Goal: Information Seeking & Learning: Learn about a topic

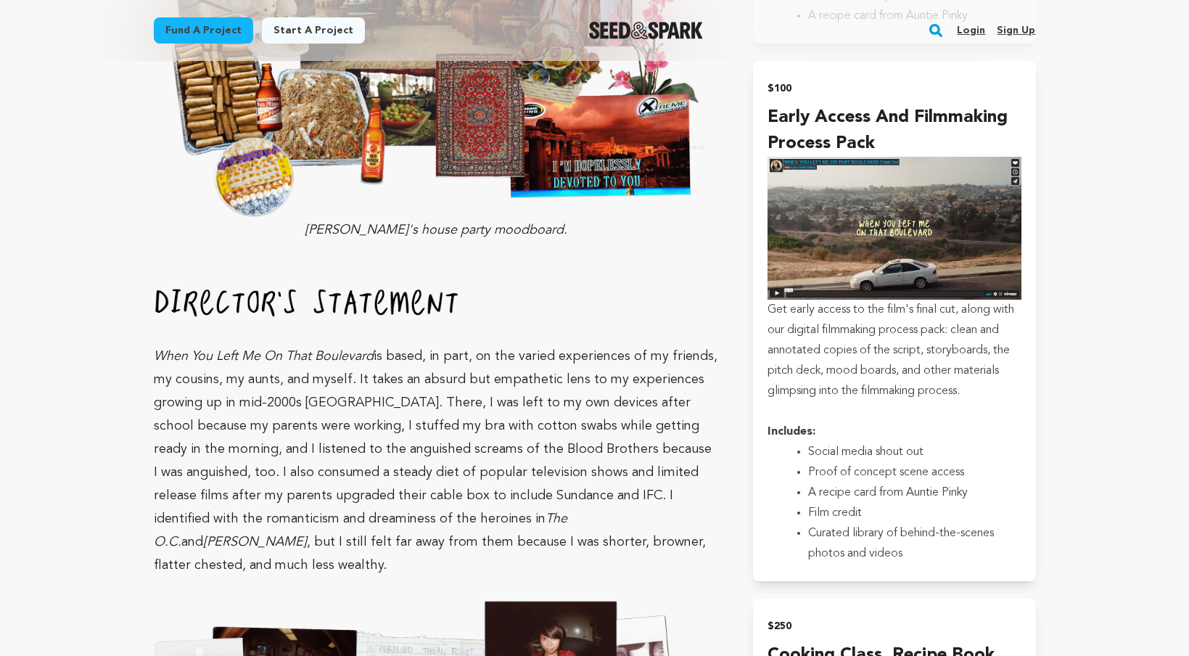
scroll to position [2042, 0]
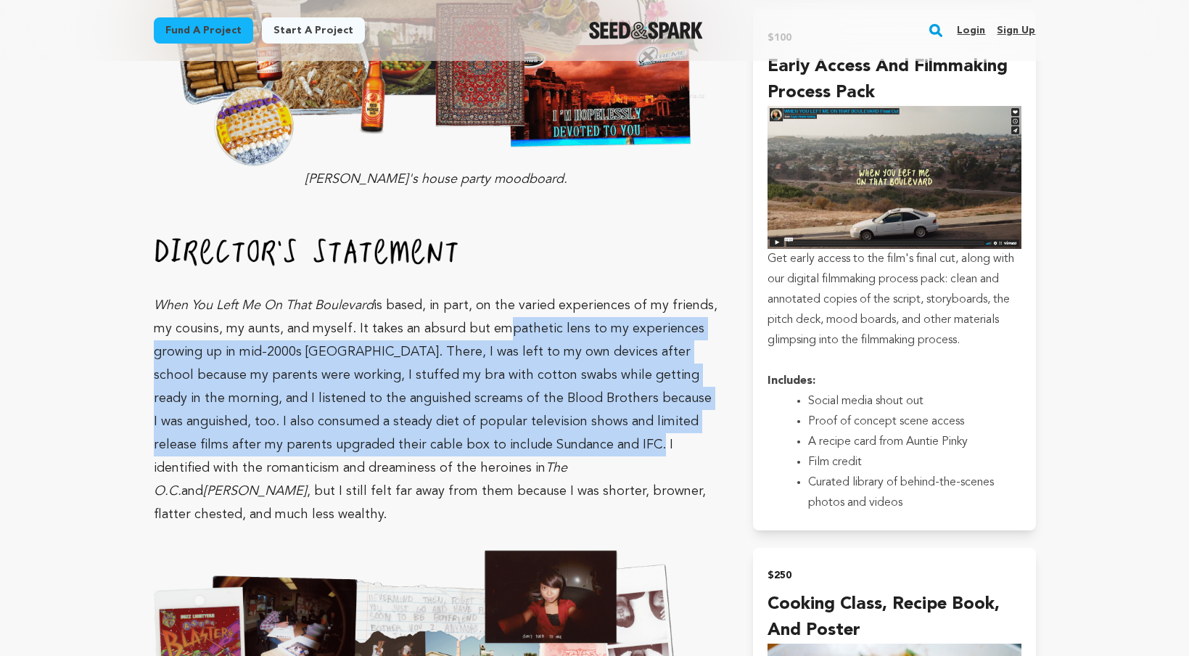
drag, startPoint x: 490, startPoint y: 266, endPoint x: 587, endPoint y: 380, distance: 149.2
click at [586, 380] on p "When You Left Me On That Boulevard is based, in part, on the varied experiences…" at bounding box center [436, 381] width 565 height 289
click at [587, 380] on p "When You Left Me On That Boulevard is based, in part, on the varied experiences…" at bounding box center [436, 381] width 565 height 289
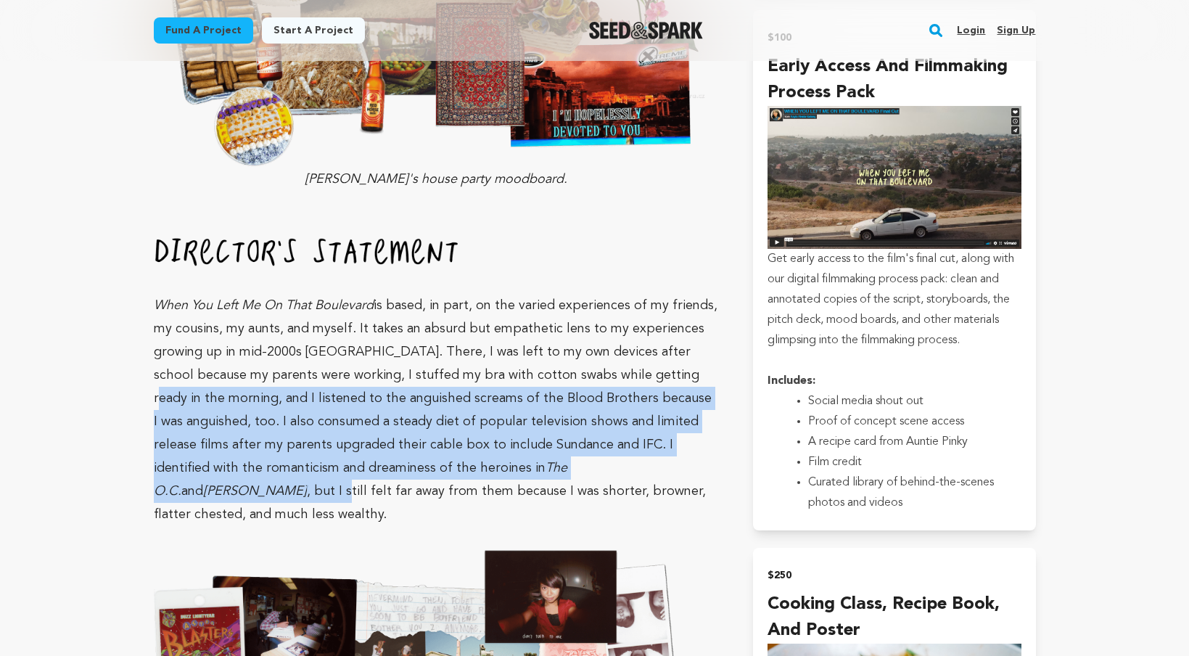
drag, startPoint x: 675, startPoint y: 416, endPoint x: 631, endPoint y: 305, distance: 118.8
click at [631, 307] on p "When You Left Me On That Boulevard is based, in part, on the varied experiences…" at bounding box center [436, 381] width 565 height 289
click at [631, 305] on p "When You Left Me On That Boulevard is based, in part, on the varied experiences…" at bounding box center [436, 381] width 565 height 289
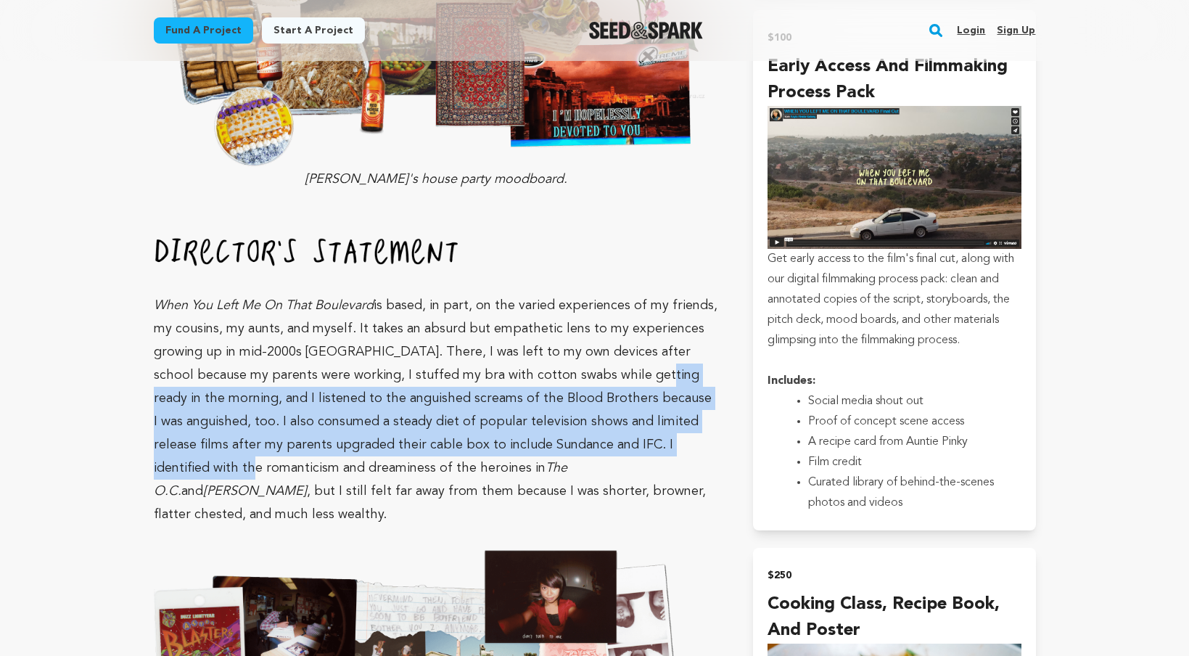
drag, startPoint x: 631, startPoint y: 305, endPoint x: 690, endPoint y: 409, distance: 119.2
click at [689, 408] on p "When You Left Me On That Boulevard is based, in part, on the varied experiences…" at bounding box center [436, 381] width 565 height 289
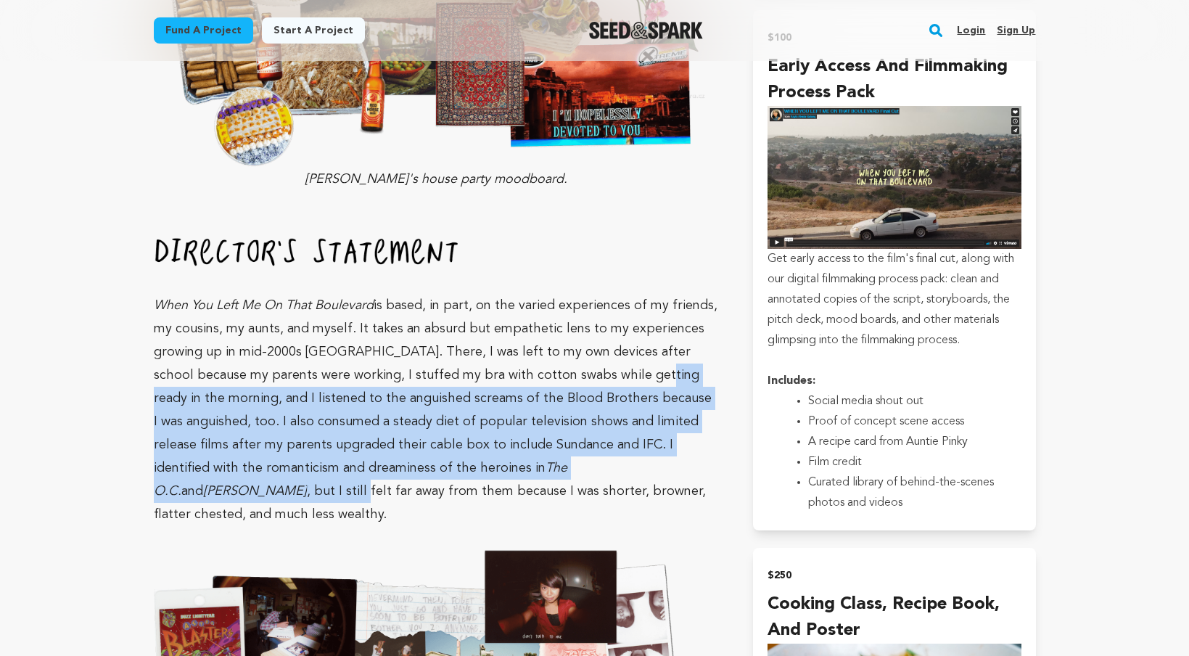
click at [690, 410] on p "When You Left Me On That Boulevard is based, in part, on the varied experiences…" at bounding box center [436, 381] width 565 height 289
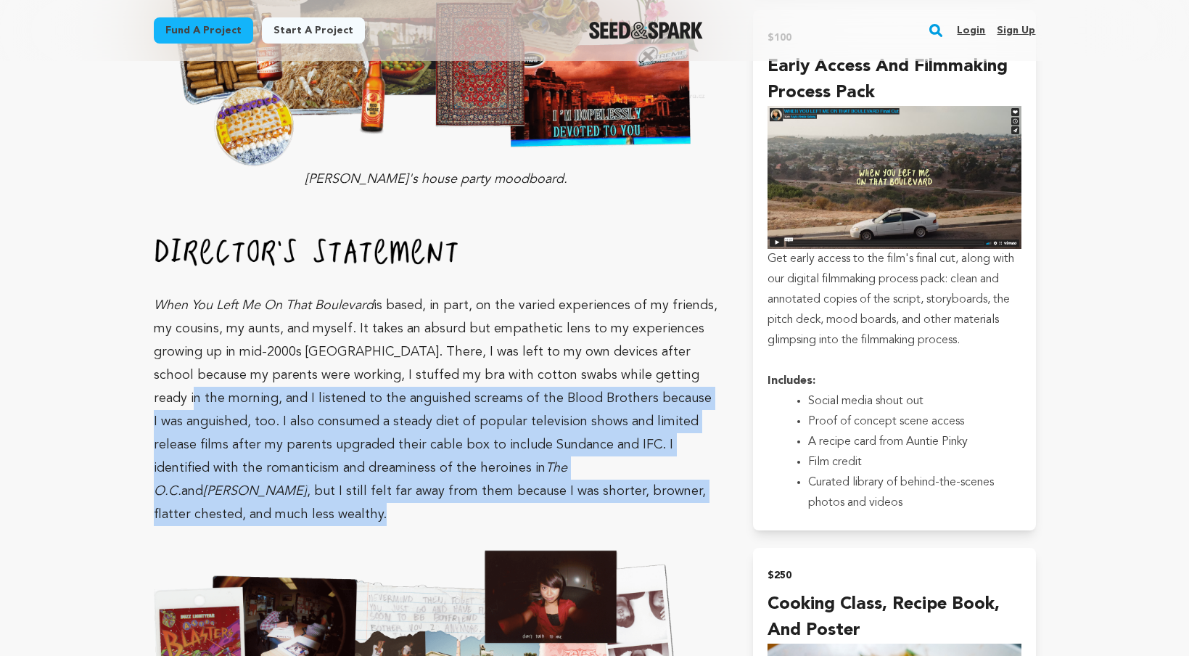
drag, startPoint x: 706, startPoint y: 443, endPoint x: 664, endPoint y: 324, distance: 126.2
click at [664, 324] on p "When You Left Me On That Boulevard is based, in part, on the varied experiences…" at bounding box center [436, 381] width 565 height 289
click at [665, 322] on p "When You Left Me On That Boulevard is based, in part, on the varied experiences…" at bounding box center [436, 381] width 565 height 289
drag, startPoint x: 665, startPoint y: 322, endPoint x: 691, endPoint y: 432, distance: 113.1
click at [691, 432] on p "When You Left Me On That Boulevard is based, in part, on the varied experiences…" at bounding box center [436, 381] width 565 height 289
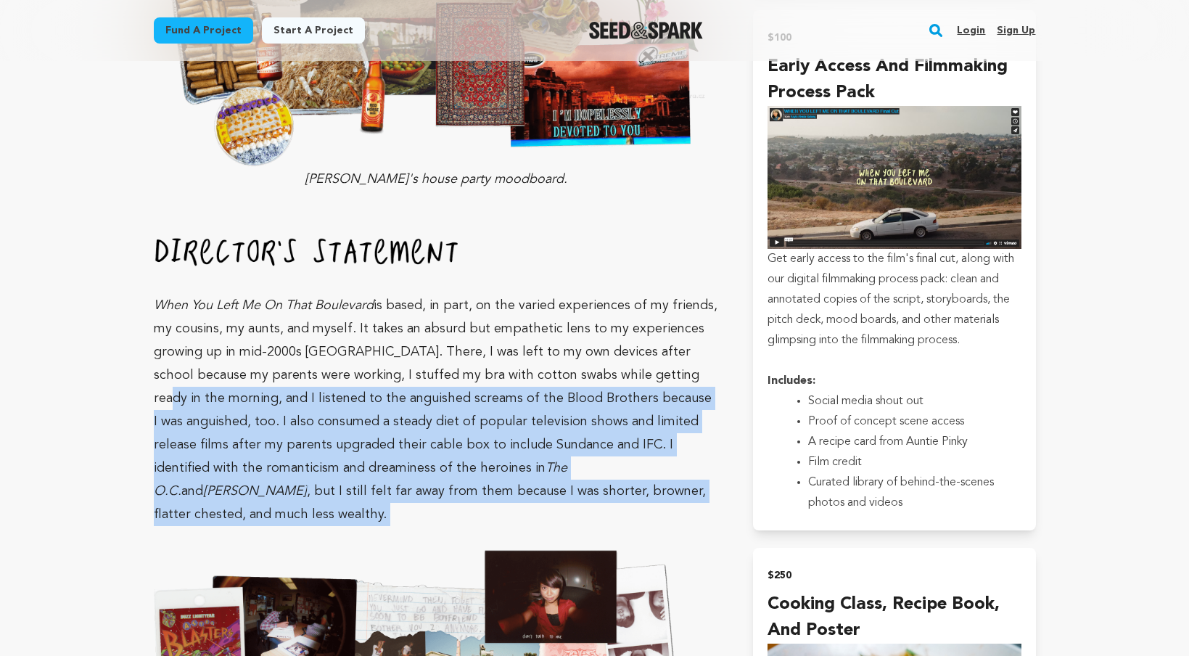
click at [691, 431] on p "When You Left Me On That Boulevard is based, in part, on the varied experiences…" at bounding box center [436, 381] width 565 height 289
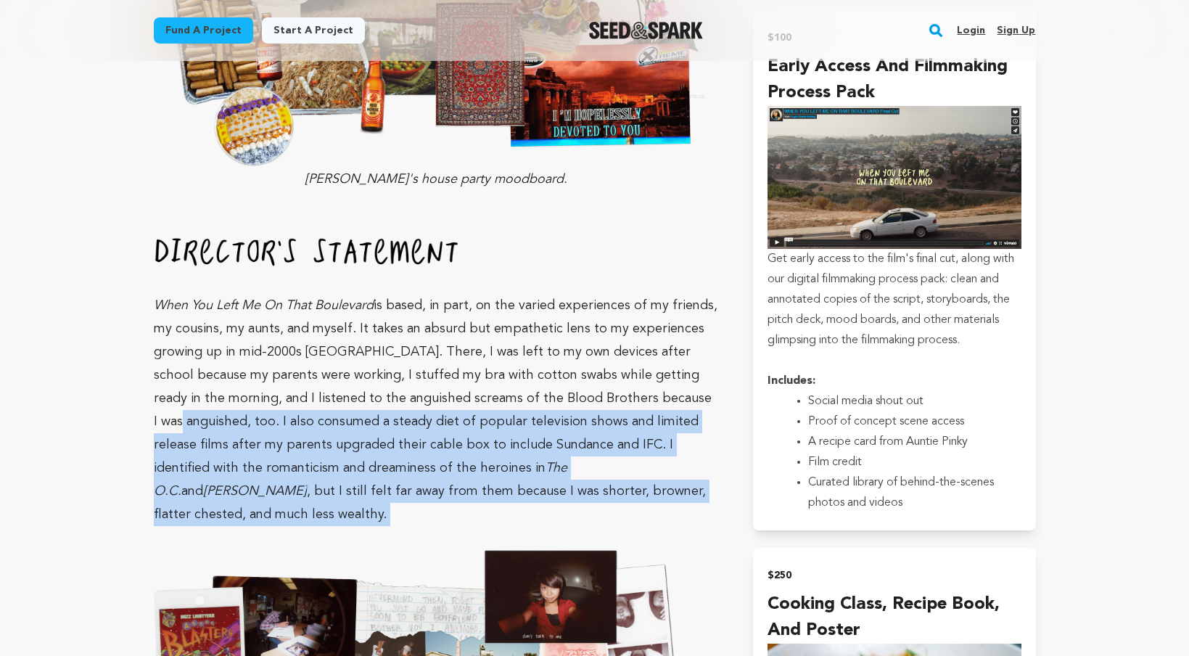
drag, startPoint x: 691, startPoint y: 431, endPoint x: 658, endPoint y: 331, distance: 104.6
click at [658, 331] on p "When You Left Me On That Boulevard is based, in part, on the varied experiences…" at bounding box center [436, 381] width 565 height 289
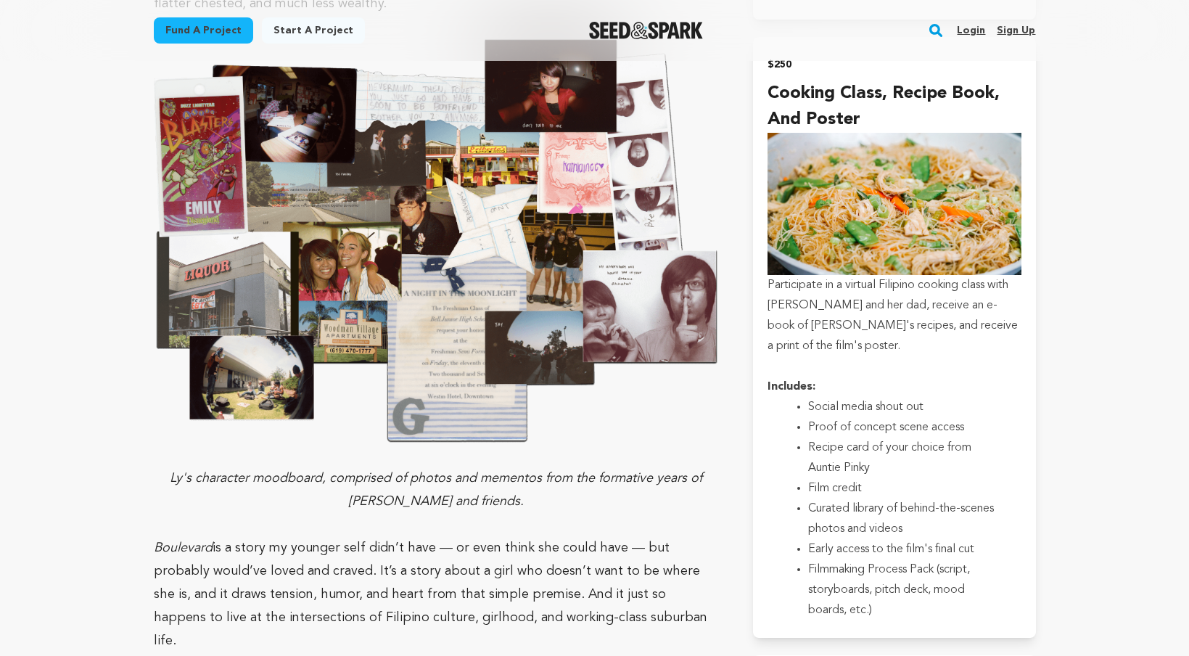
click at [559, 513] on p at bounding box center [436, 524] width 565 height 23
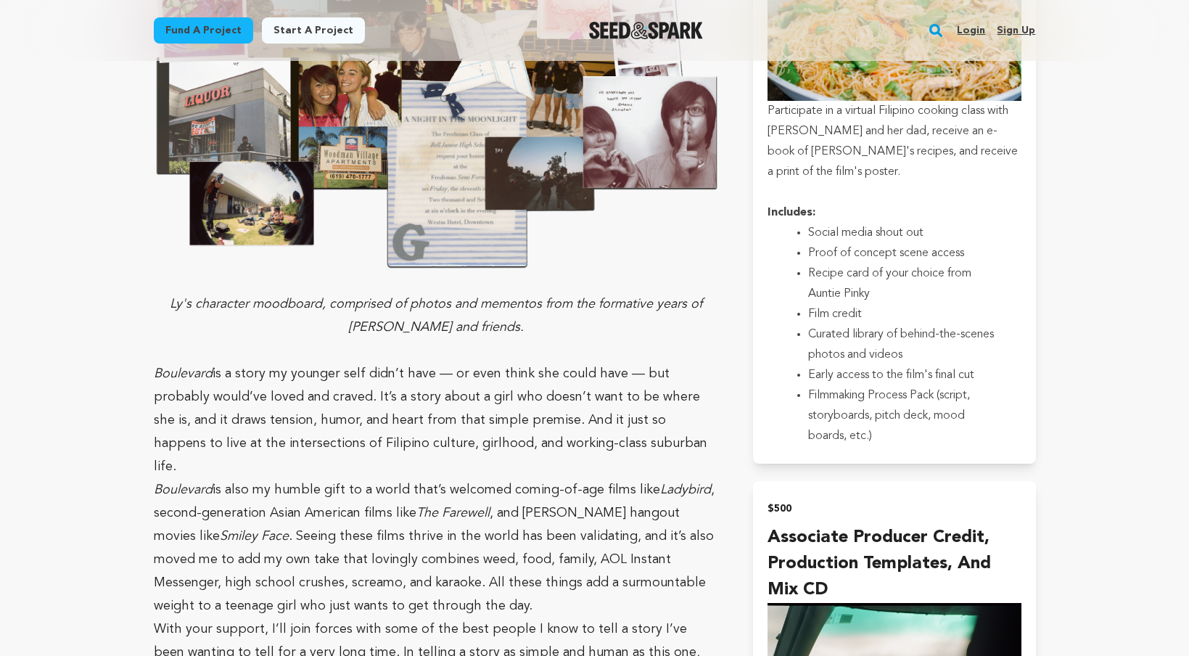
scroll to position [2764, 0]
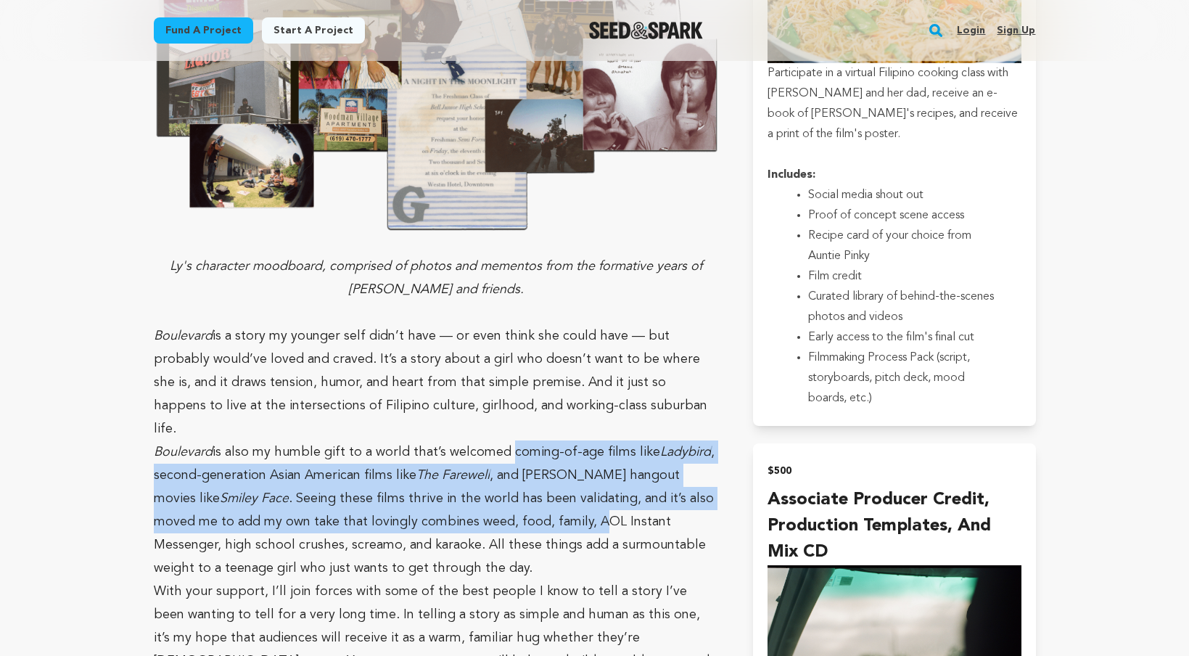
drag, startPoint x: 500, startPoint y: 350, endPoint x: 556, endPoint y: 419, distance: 89.2
click at [556, 440] on p "Boulevard is also my humble gift to a world that’s welcomed coming-of-age films…" at bounding box center [436, 509] width 565 height 139
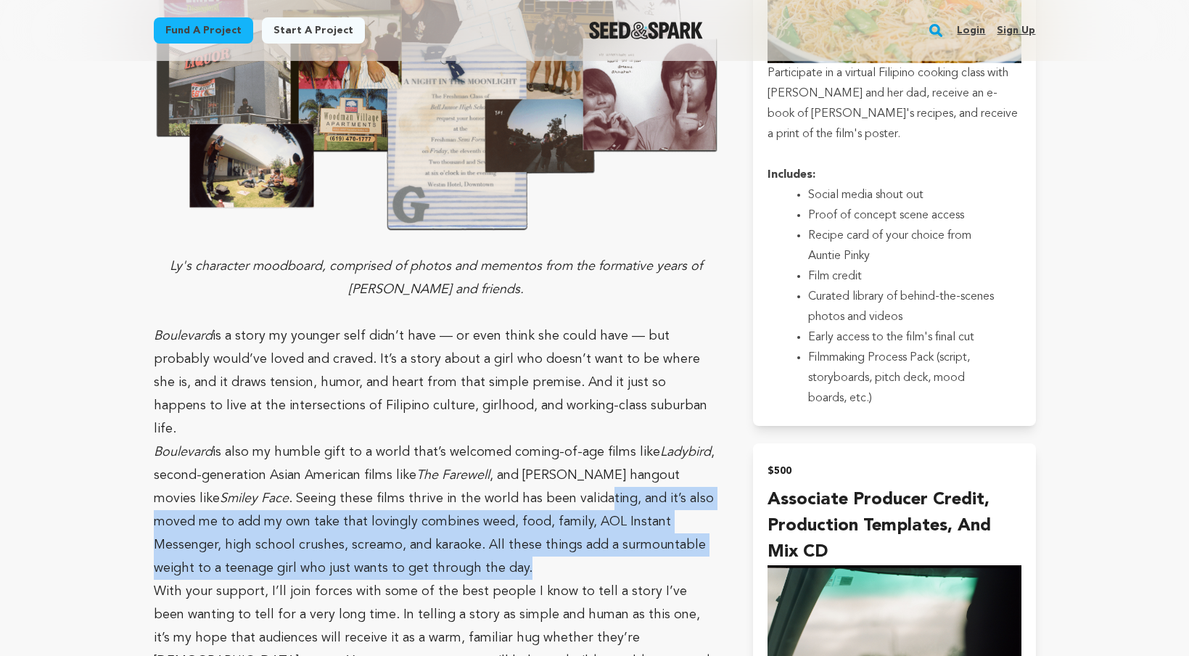
drag, startPoint x: 580, startPoint y: 471, endPoint x: 561, endPoint y: 400, distance: 74.4
click at [561, 440] on p "Boulevard is also my humble gift to a world that’s welcomed coming-of-age films…" at bounding box center [436, 509] width 565 height 139
drag, startPoint x: 561, startPoint y: 400, endPoint x: 596, endPoint y: 459, distance: 69.3
click at [596, 459] on p "Boulevard is also my humble gift to a world that’s welcomed coming-of-age films…" at bounding box center [436, 509] width 565 height 139
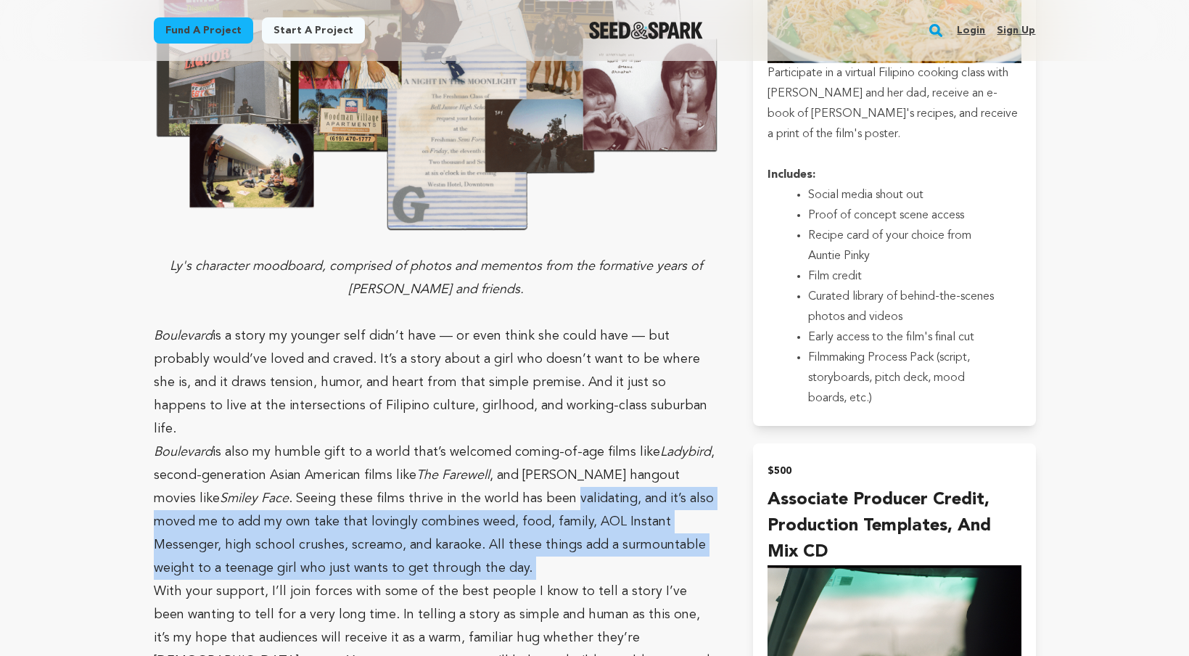
click at [596, 459] on p "Boulevard is also my humble gift to a world that’s welcomed coming-of-age films…" at bounding box center [436, 509] width 565 height 139
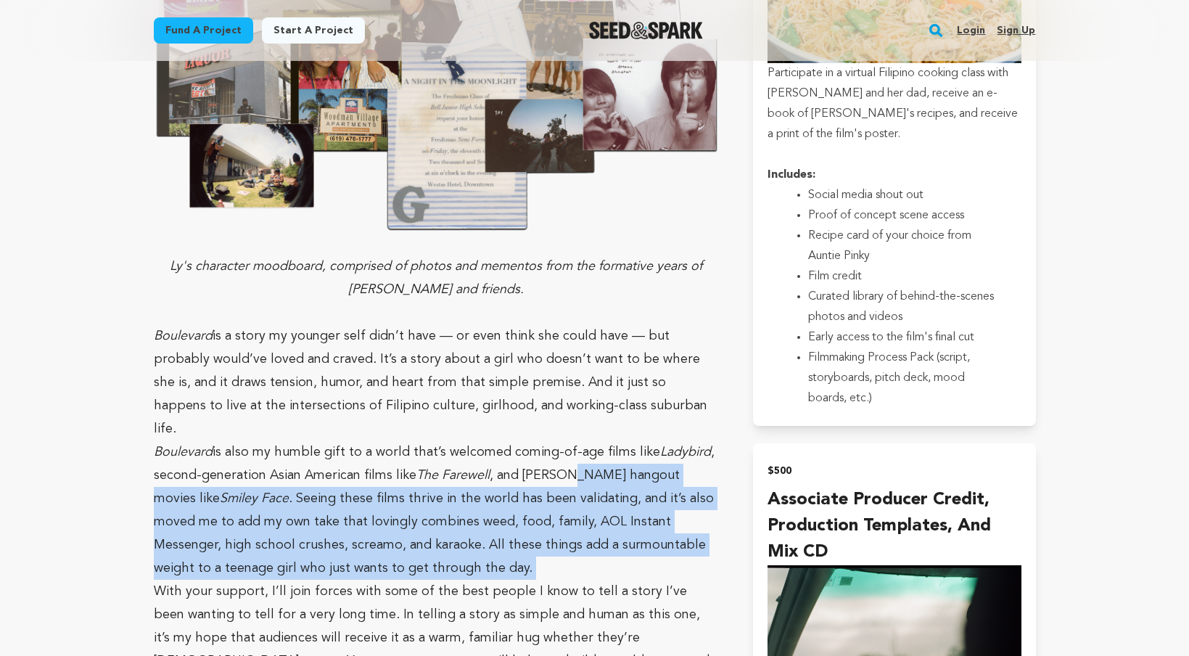
drag, startPoint x: 596, startPoint y: 459, endPoint x: 571, endPoint y: 354, distance: 108.2
click at [571, 440] on p "Boulevard is also my humble gift to a world that’s welcomed coming-of-age films…" at bounding box center [436, 509] width 565 height 139
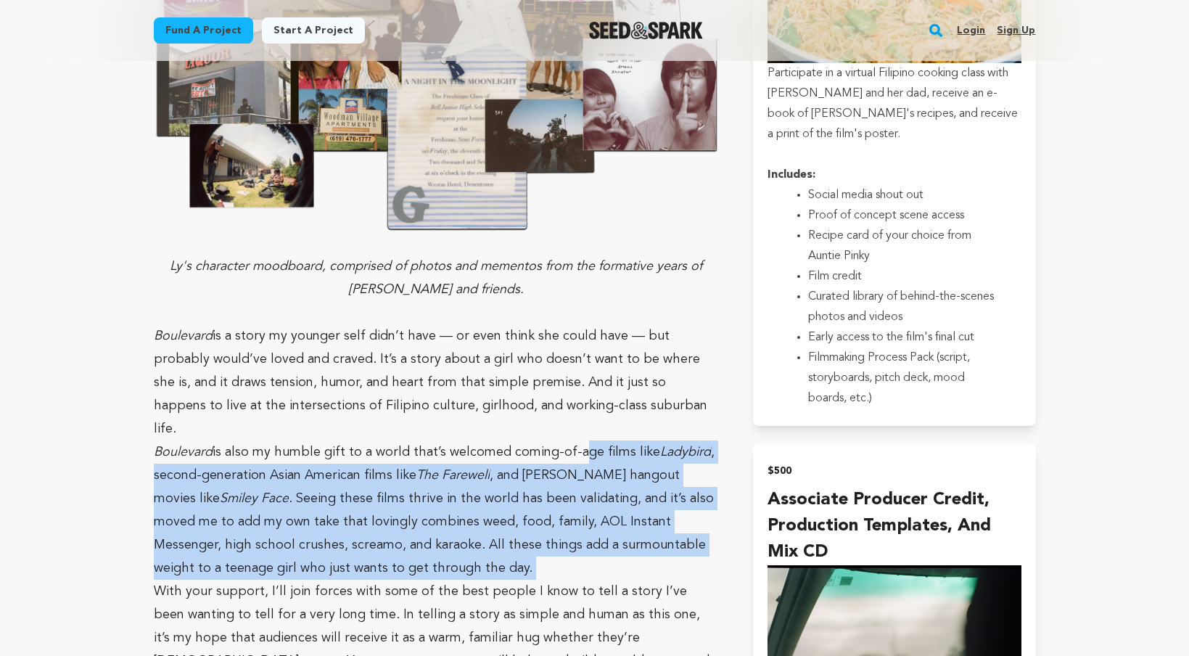
click at [571, 440] on p "Boulevard is also my humble gift to a world that’s welcomed coming-of-age films…" at bounding box center [436, 509] width 565 height 139
drag, startPoint x: 571, startPoint y: 354, endPoint x: 583, endPoint y: 466, distance: 113.1
click at [583, 466] on p "Boulevard is also my humble gift to a world that’s welcomed coming-of-age films…" at bounding box center [436, 509] width 565 height 139
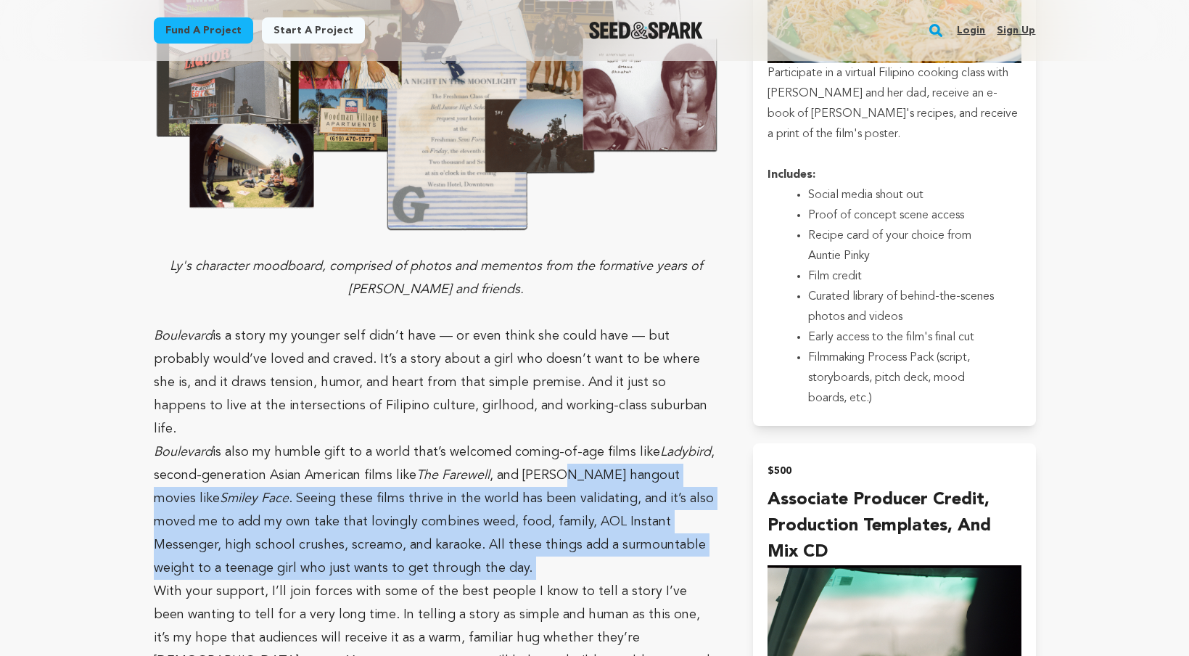
drag, startPoint x: 583, startPoint y: 466, endPoint x: 558, endPoint y: 376, distance: 93.5
click at [559, 440] on p "Boulevard is also my humble gift to a world that’s welcomed coming-of-age films…" at bounding box center [436, 509] width 565 height 139
click at [558, 440] on p "Boulevard is also my humble gift to a world that’s welcomed coming-of-age films…" at bounding box center [436, 509] width 565 height 139
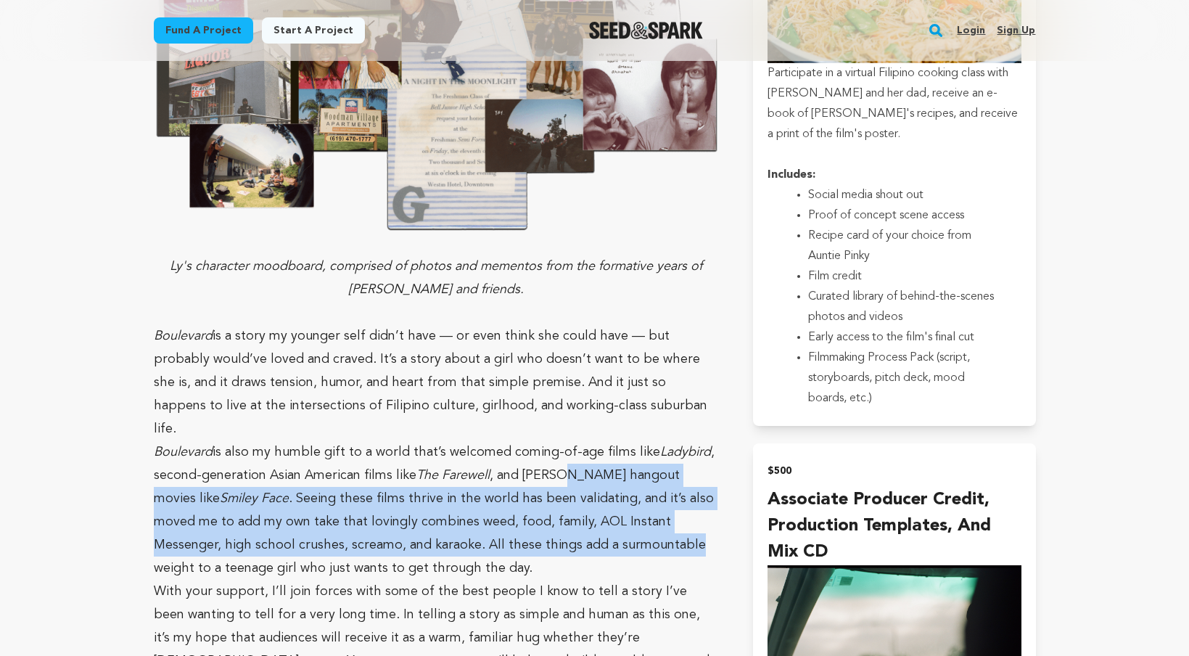
drag, startPoint x: 558, startPoint y: 376, endPoint x: 584, endPoint y: 458, distance: 85.3
click at [584, 457] on p "Boulevard is also my humble gift to a world that’s welcomed coming-of-age films…" at bounding box center [436, 509] width 565 height 139
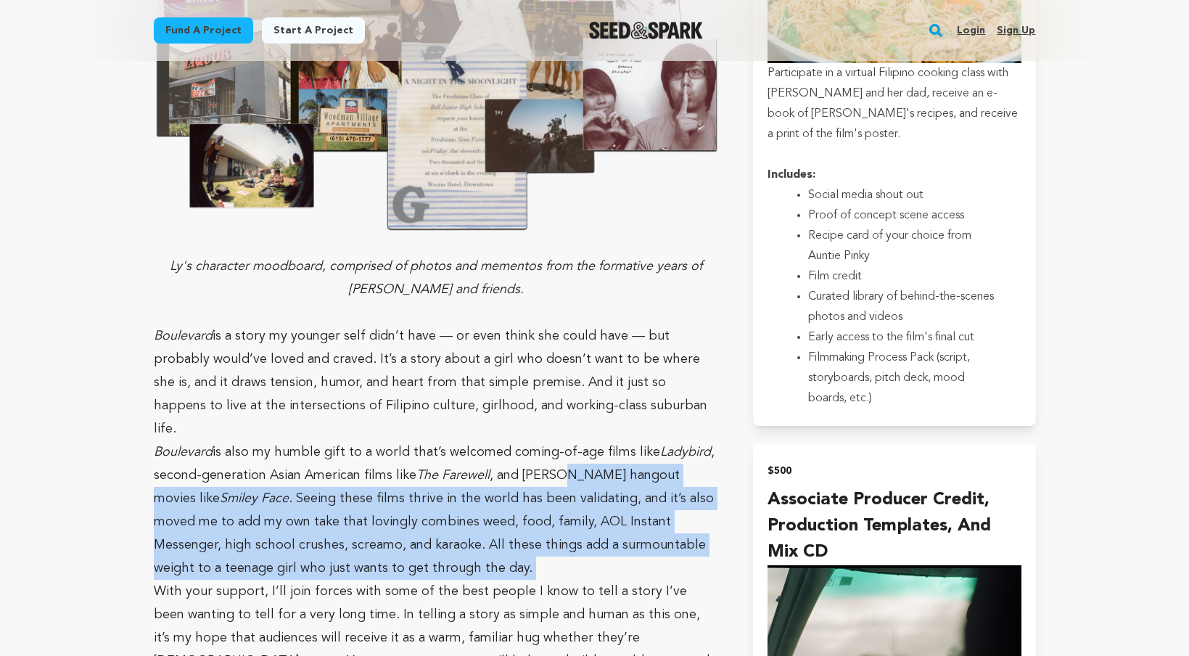
click at [584, 458] on p "Boulevard is also my humble gift to a world that’s welcomed coming-of-age films…" at bounding box center [436, 509] width 565 height 139
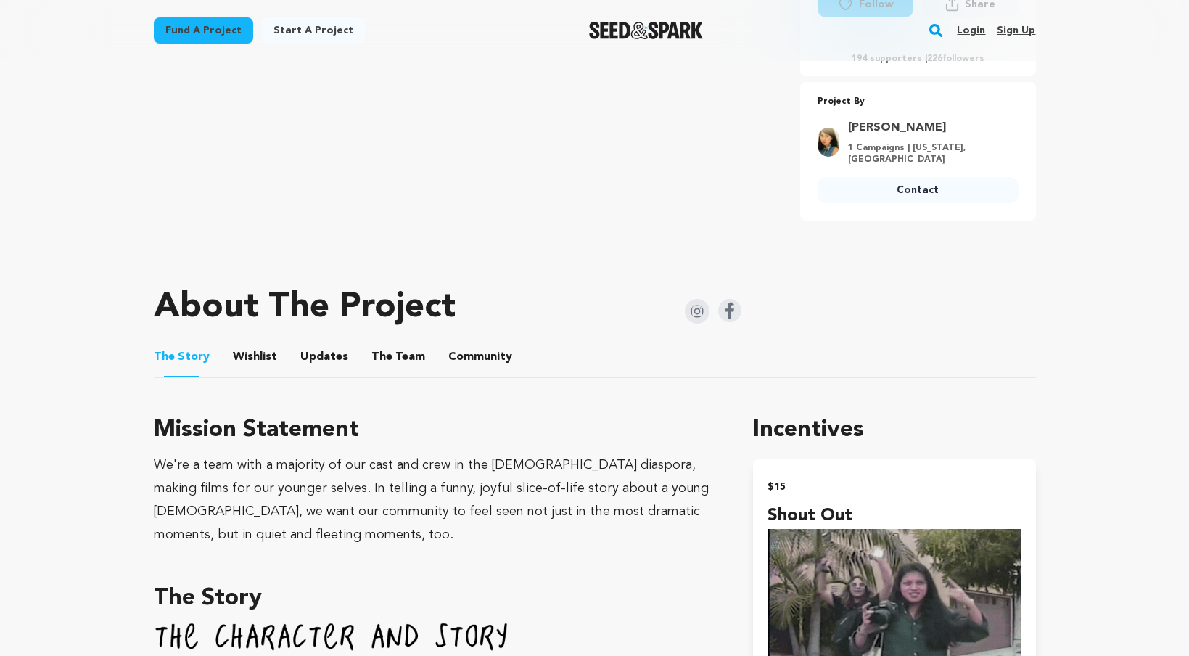
scroll to position [491, 0]
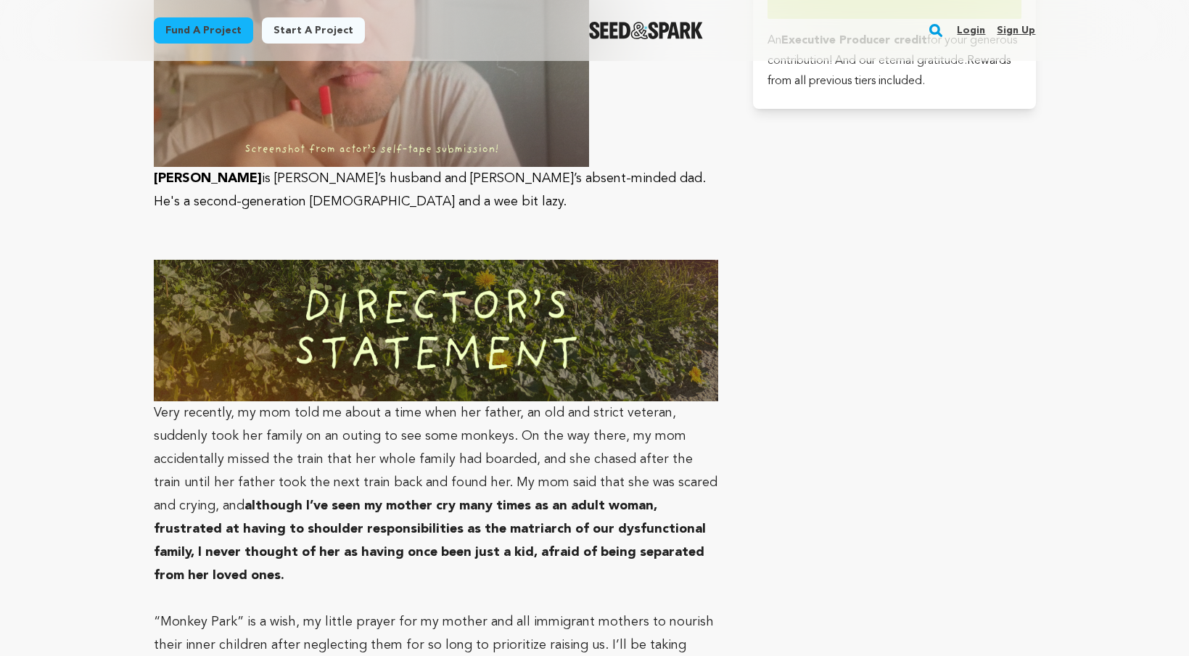
scroll to position [3844, 0]
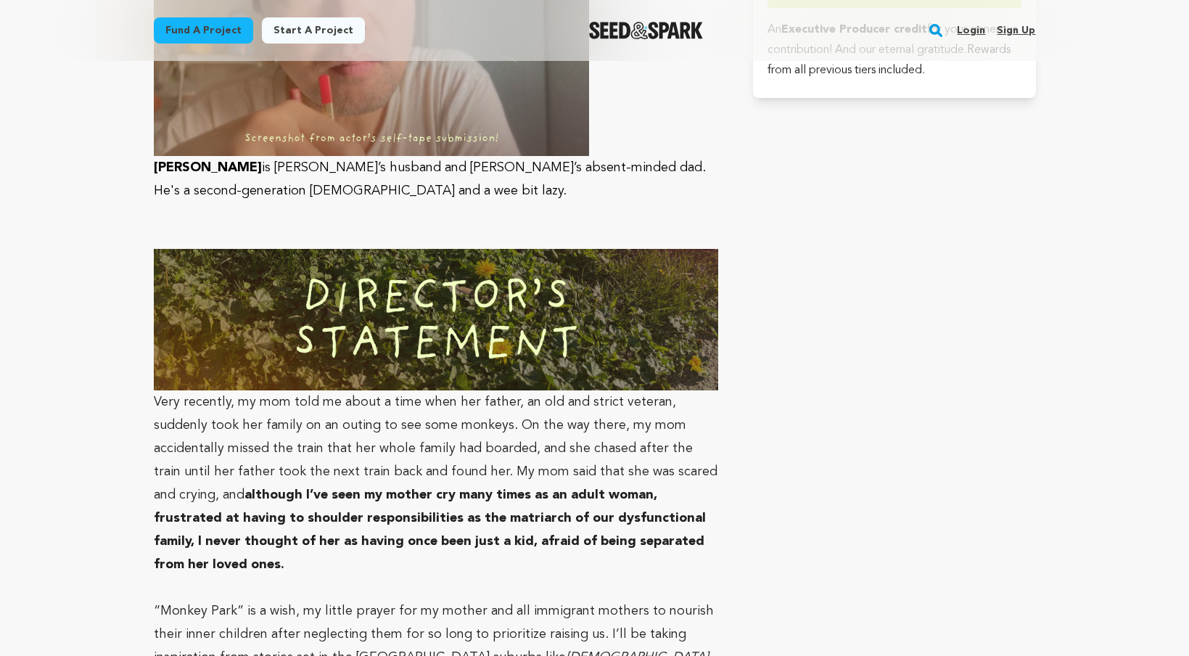
drag, startPoint x: 0, startPoint y: 0, endPoint x: 604, endPoint y: 486, distance: 775.4
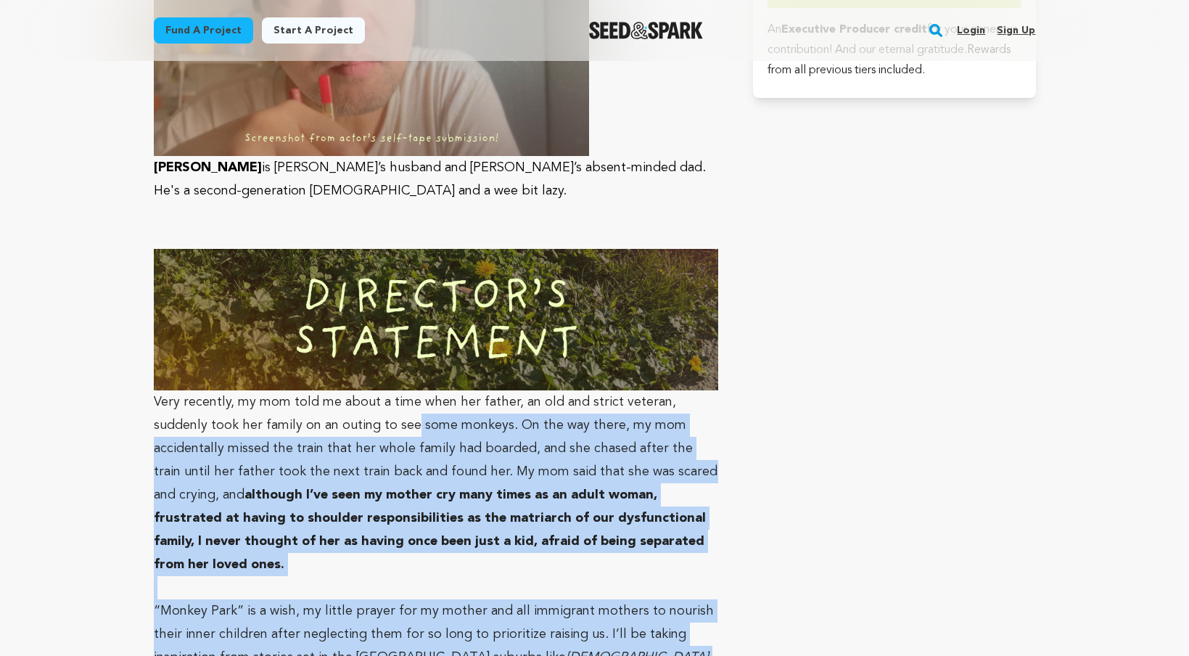
drag, startPoint x: 606, startPoint y: 543, endPoint x: 320, endPoint y: 258, distance: 404.2
click at [319, 395] on span "Very recently, my mom told me about a time when her father, an old and strict v…" at bounding box center [436, 448] width 564 height 106
drag, startPoint x: 319, startPoint y: 258, endPoint x: 632, endPoint y: 532, distance: 416.4
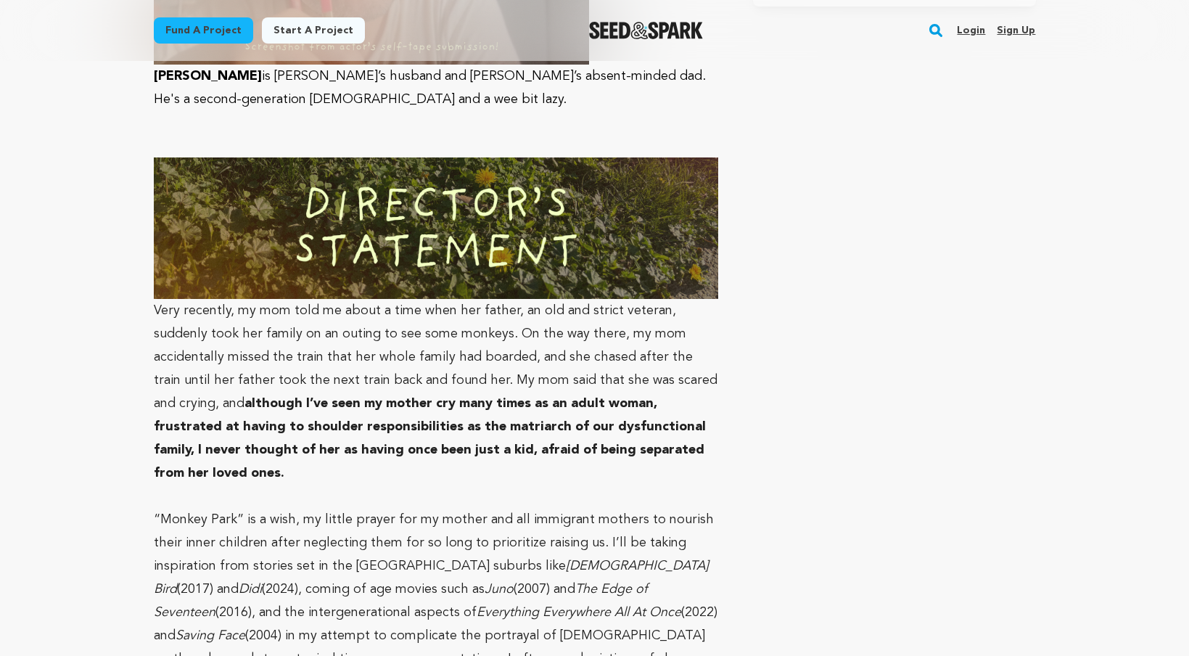
scroll to position [3936, 0]
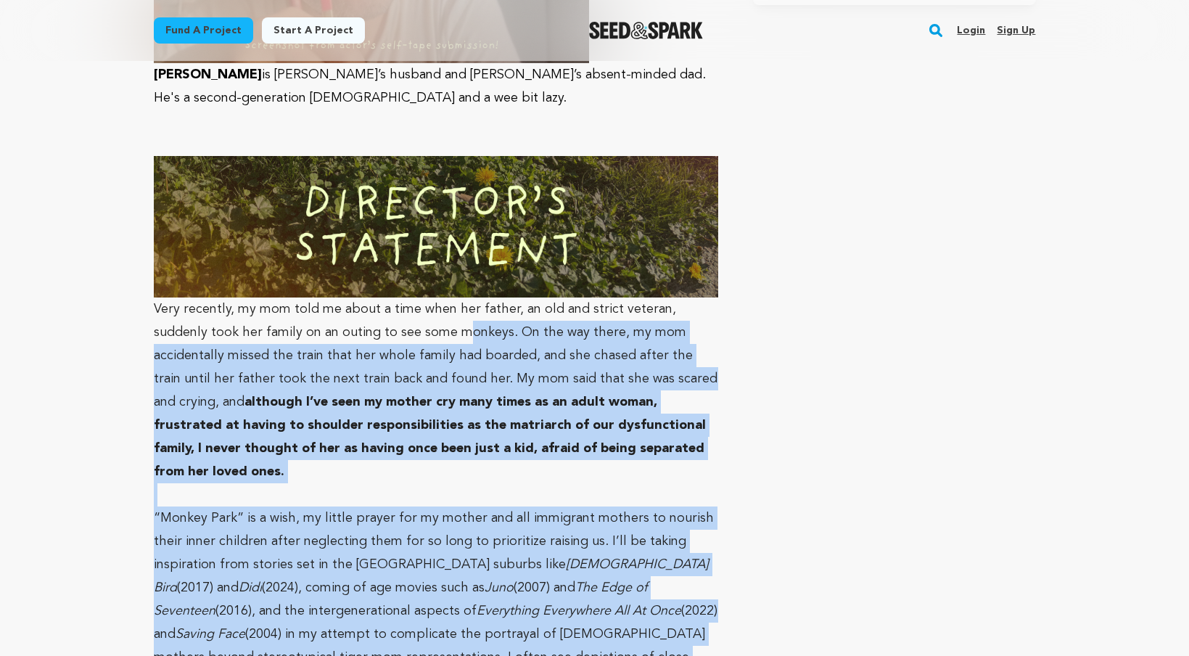
drag, startPoint x: 606, startPoint y: 552, endPoint x: 402, endPoint y: 160, distance: 441.9
click at [402, 160] on p "Very recently, my mom told me about a time when her father, an old and strict v…" at bounding box center [436, 319] width 565 height 327
drag, startPoint x: 402, startPoint y: 160, endPoint x: 669, endPoint y: 501, distance: 433.0
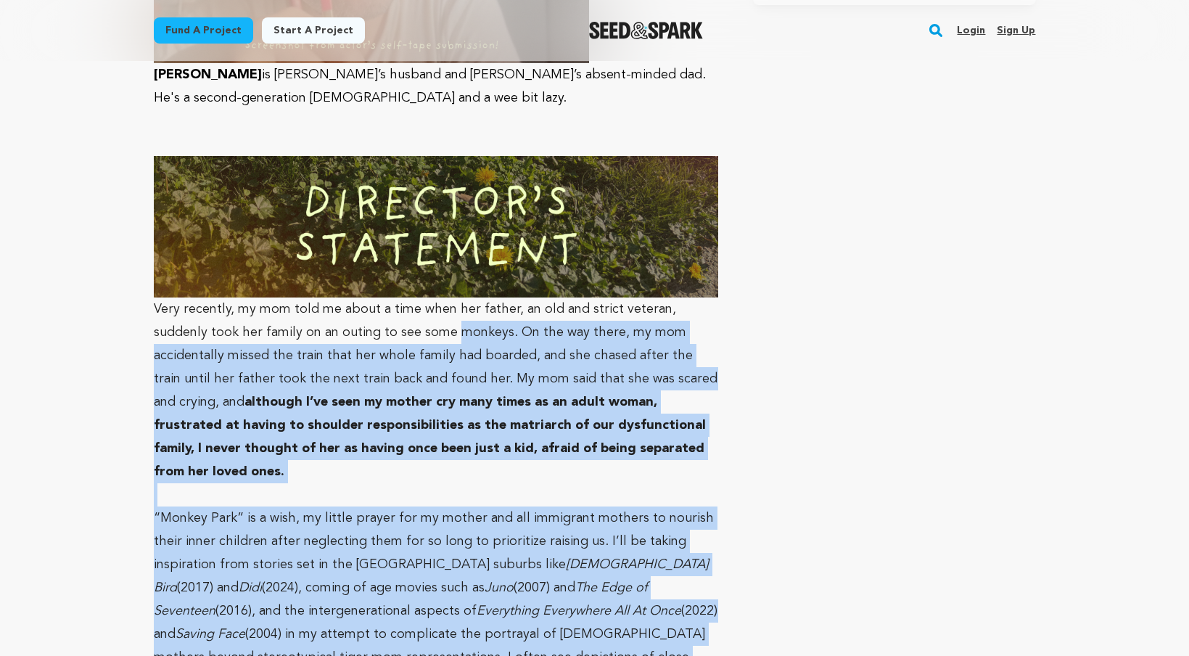
click at [575, 627] on span "(2004) in my attempt to complicate the portrayal of [DEMOGRAPHIC_DATA] mothers …" at bounding box center [429, 668] width 551 height 83
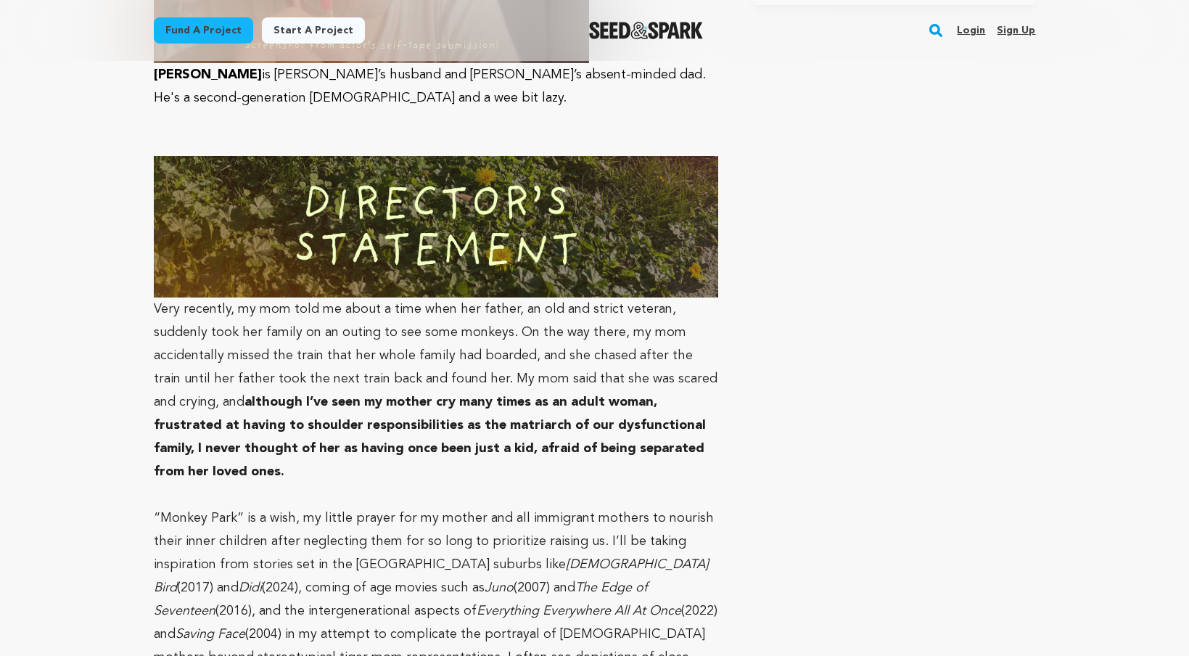
drag, startPoint x: 575, startPoint y: 472, endPoint x: 609, endPoint y: 559, distance: 93.5
click at [609, 559] on p "“Monkey Park” is a wish, my little prayer for my mother and all immigrant mothe…" at bounding box center [436, 657] width 565 height 302
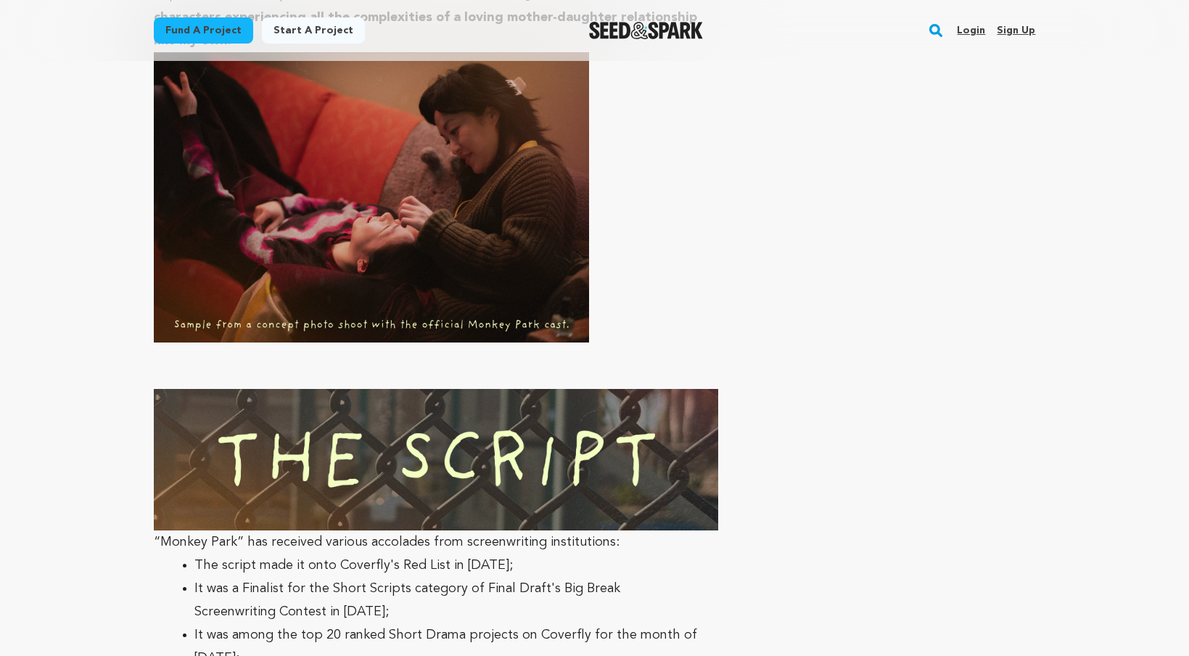
scroll to position [4711, 0]
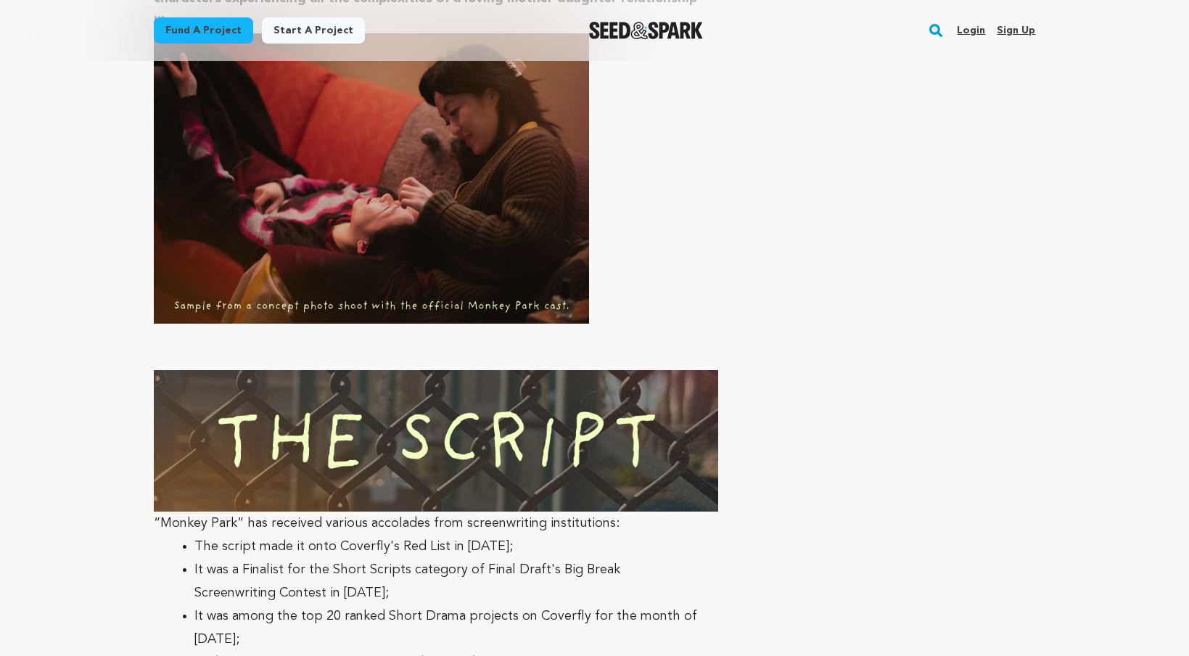
drag, startPoint x: 641, startPoint y: 446, endPoint x: 536, endPoint y: 426, distance: 107.1
click at [537, 419] on div "[PERSON_NAME] takes her five-year-old daughter, [PERSON_NAME], to a park and re…" at bounding box center [436, 245] width 565 height 7825
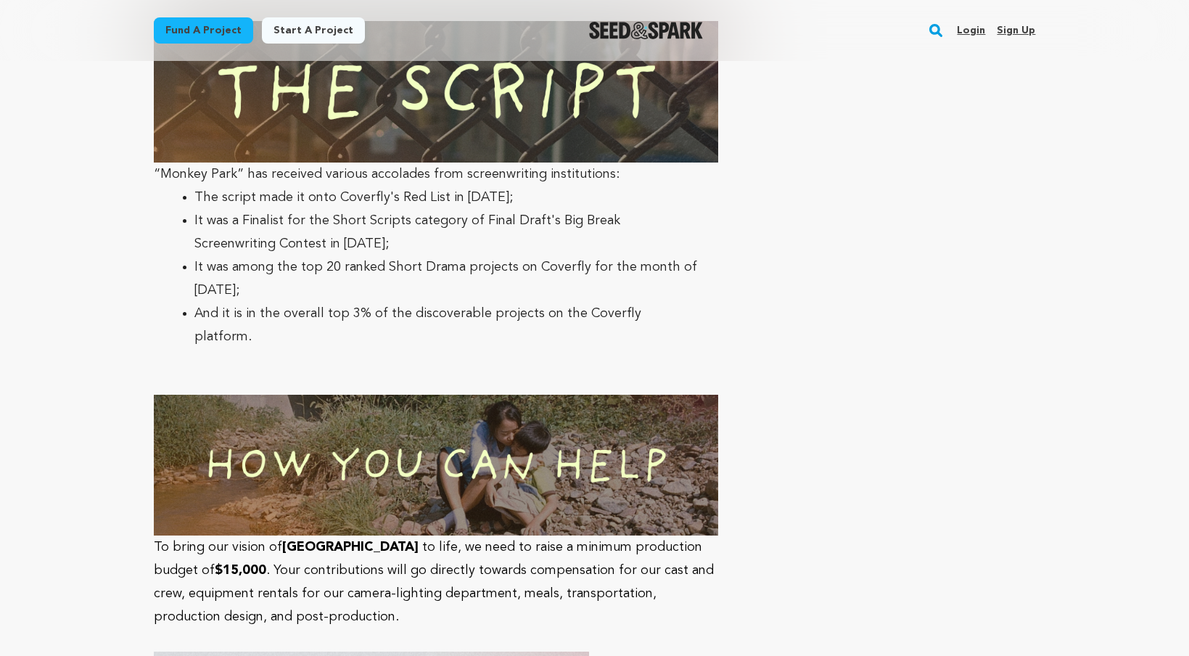
scroll to position [5063, 0]
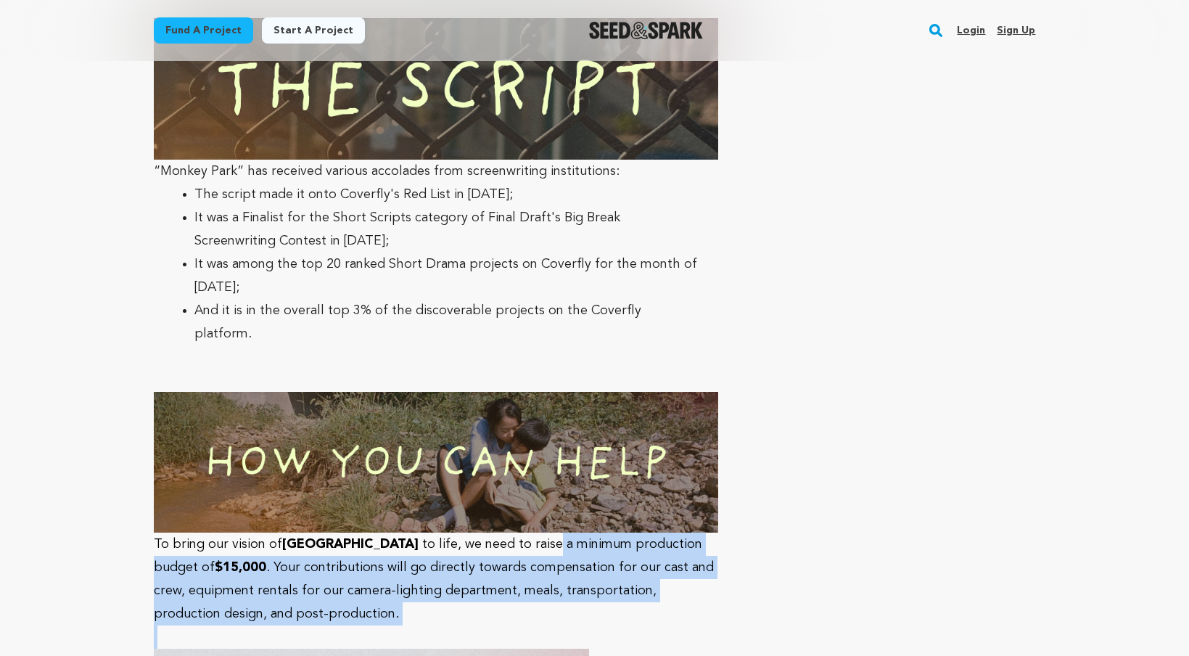
drag, startPoint x: 533, startPoint y: 371, endPoint x: 498, endPoint y: 304, distance: 75.3
click at [498, 532] on p "To bring our vision of [GEOGRAPHIC_DATA] to life, we need to raise a minimum pr…" at bounding box center [436, 578] width 565 height 93
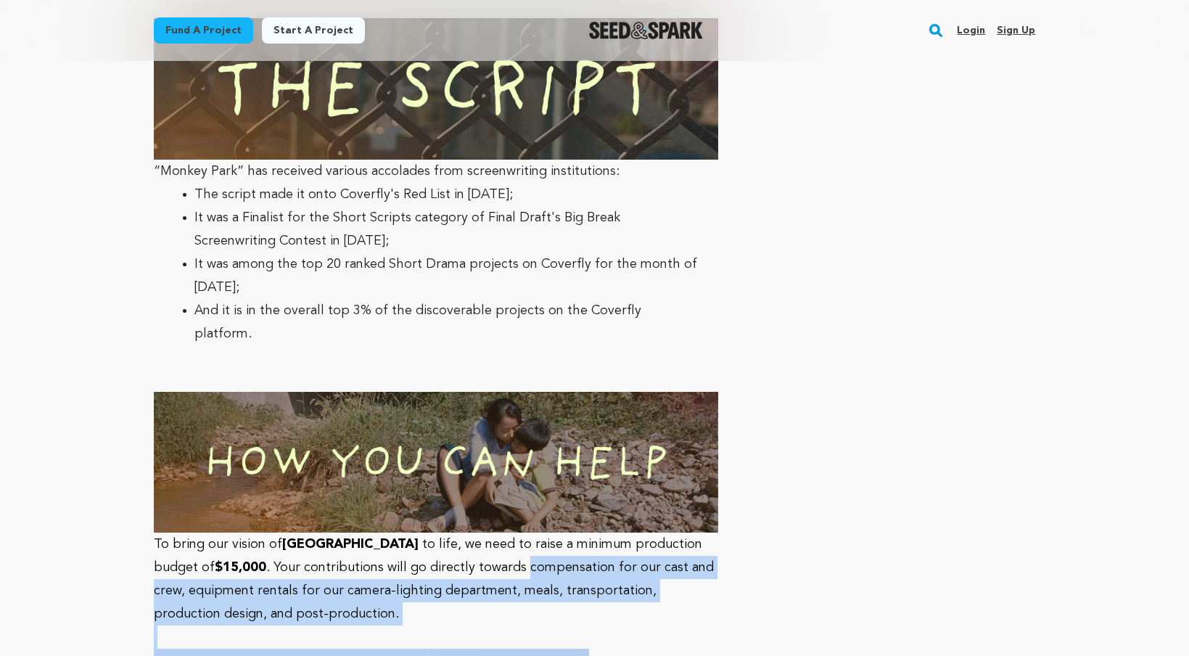
drag, startPoint x: 498, startPoint y: 304, endPoint x: 541, endPoint y: 379, distance: 86.1
click at [541, 625] on p at bounding box center [436, 636] width 565 height 23
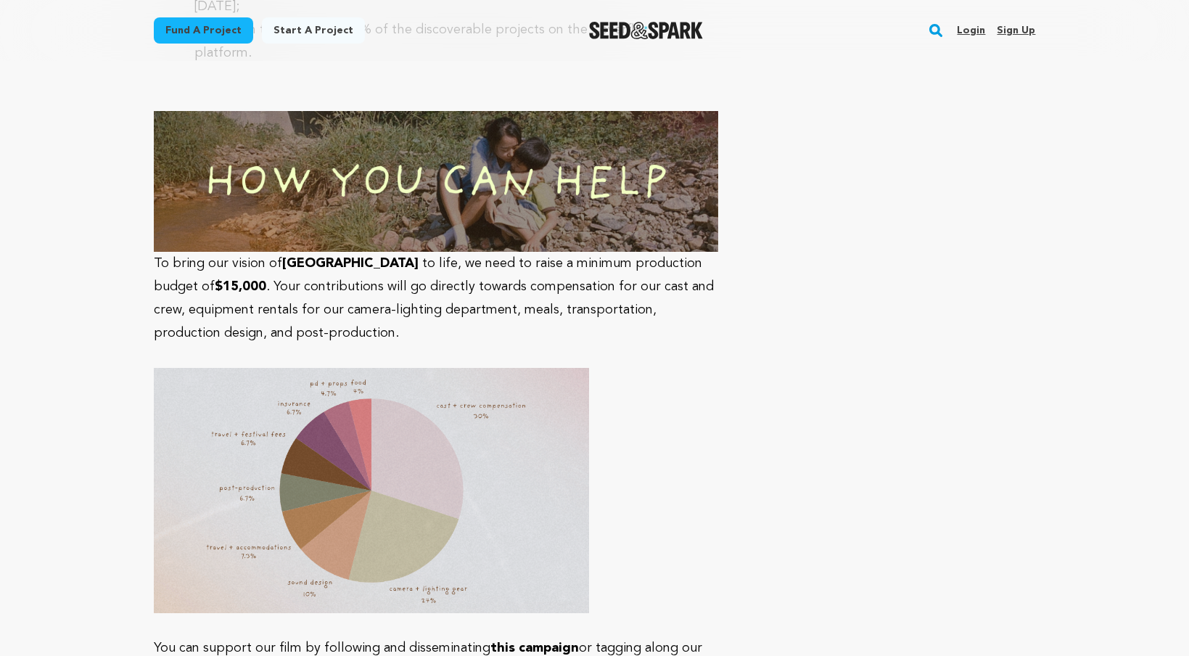
scroll to position [5340, 0]
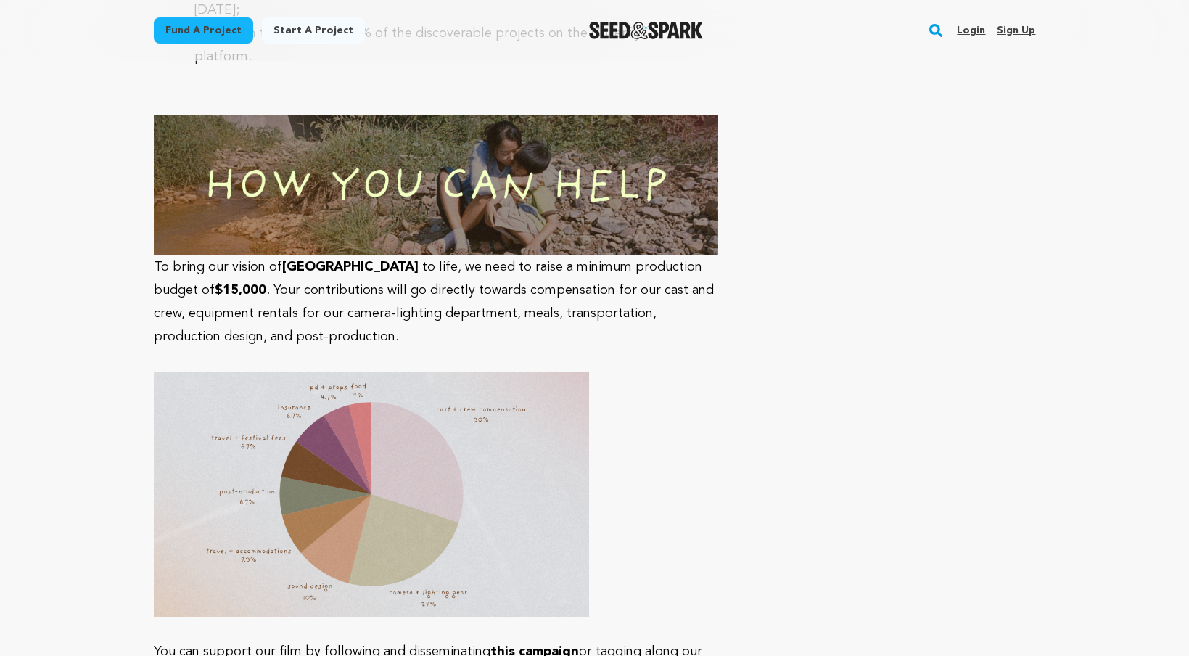
drag, startPoint x: 549, startPoint y: 404, endPoint x: 527, endPoint y: 437, distance: 39.8
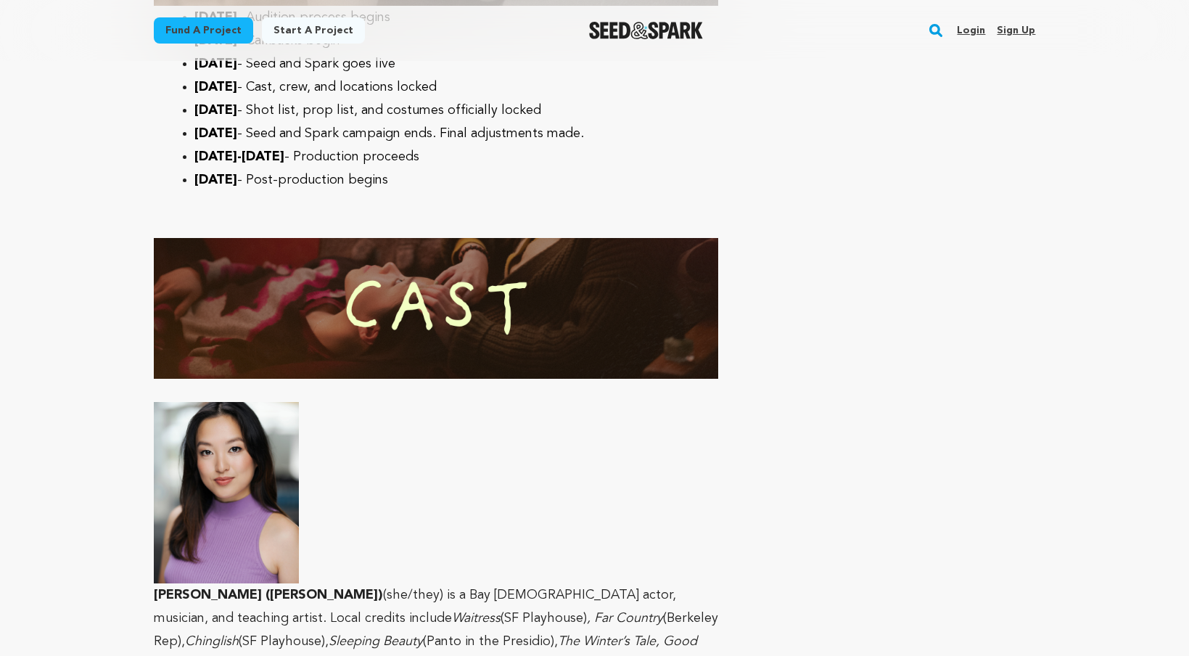
scroll to position [6273, 0]
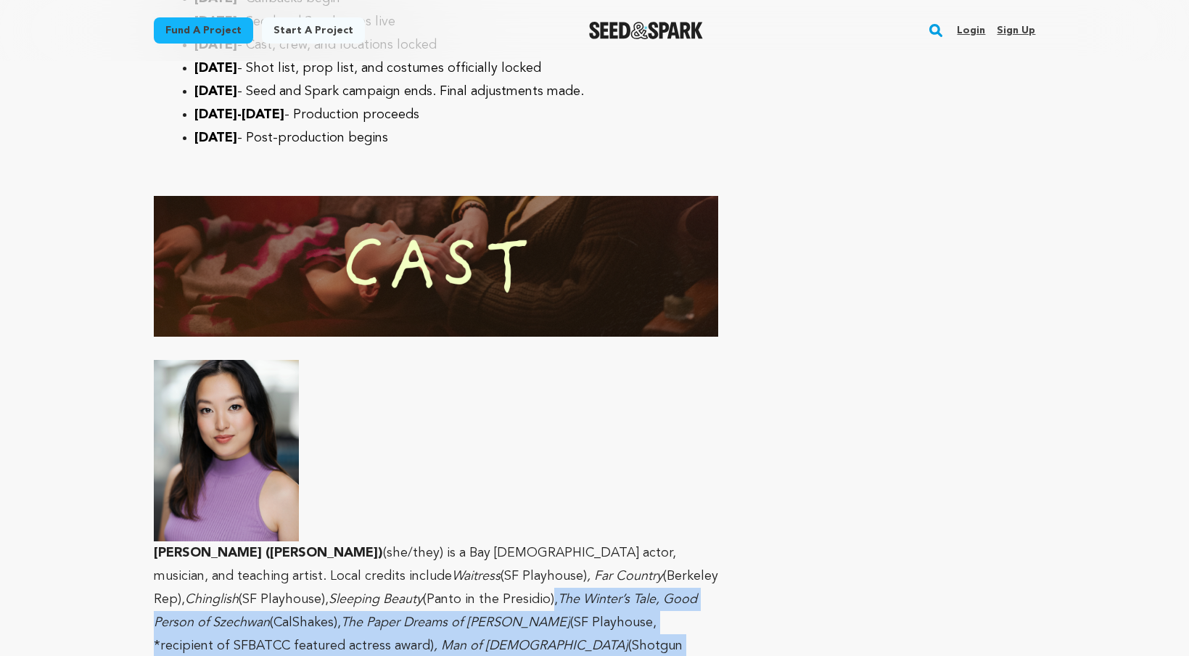
drag, startPoint x: 511, startPoint y: 398, endPoint x: 447, endPoint y: 332, distance: 91.8
click at [447, 360] on p "[PERSON_NAME] ([PERSON_NAME]) (she/they) is a Bay [DEMOGRAPHIC_DATA] actor, mus…" at bounding box center [436, 590] width 565 height 460
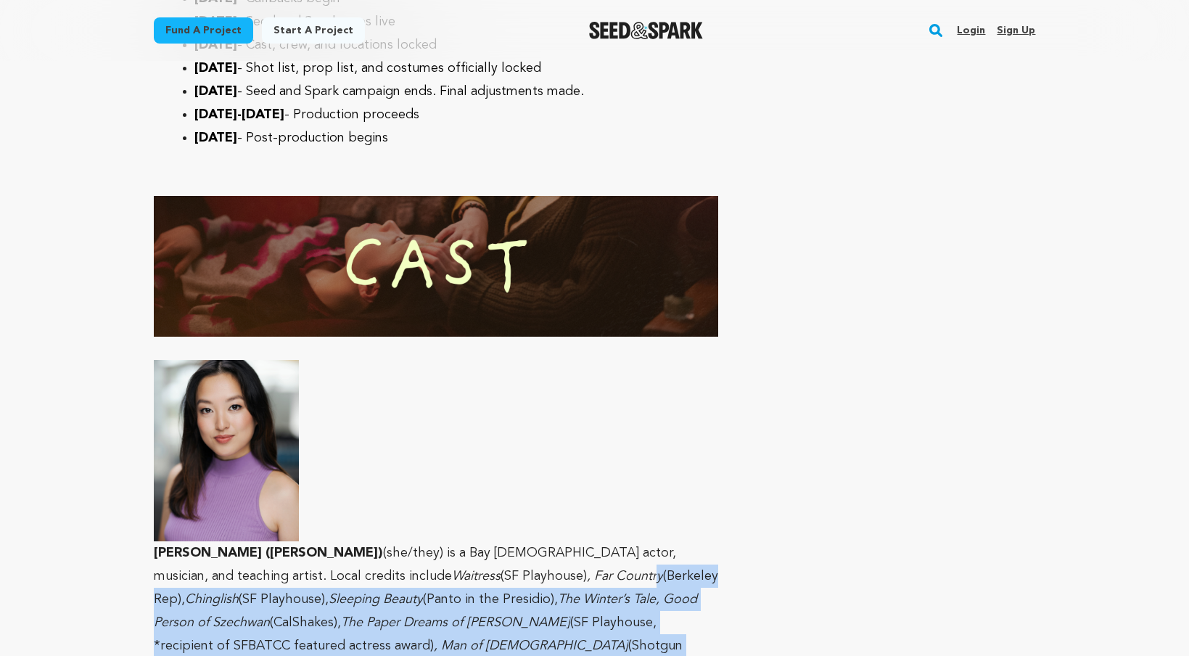
drag, startPoint x: 447, startPoint y: 311, endPoint x: 644, endPoint y: 474, distance: 256.0
click at [644, 474] on p "[PERSON_NAME] ([PERSON_NAME]) (she/they) is a Bay [DEMOGRAPHIC_DATA] actor, mus…" at bounding box center [436, 590] width 565 height 460
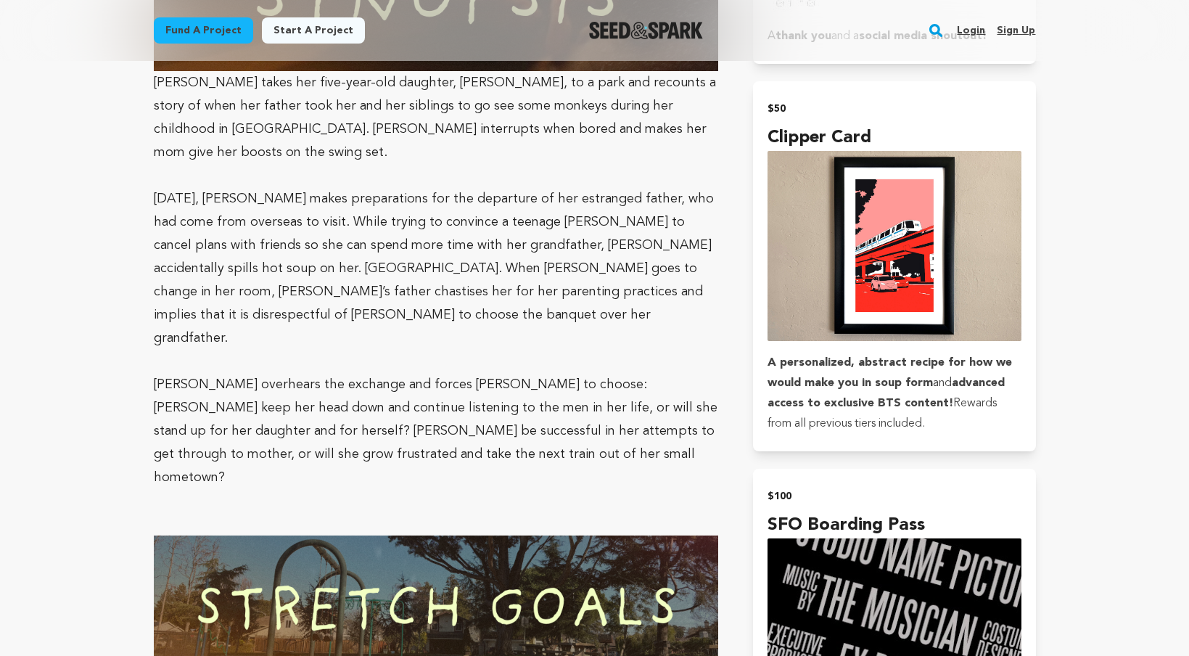
scroll to position [1103, 0]
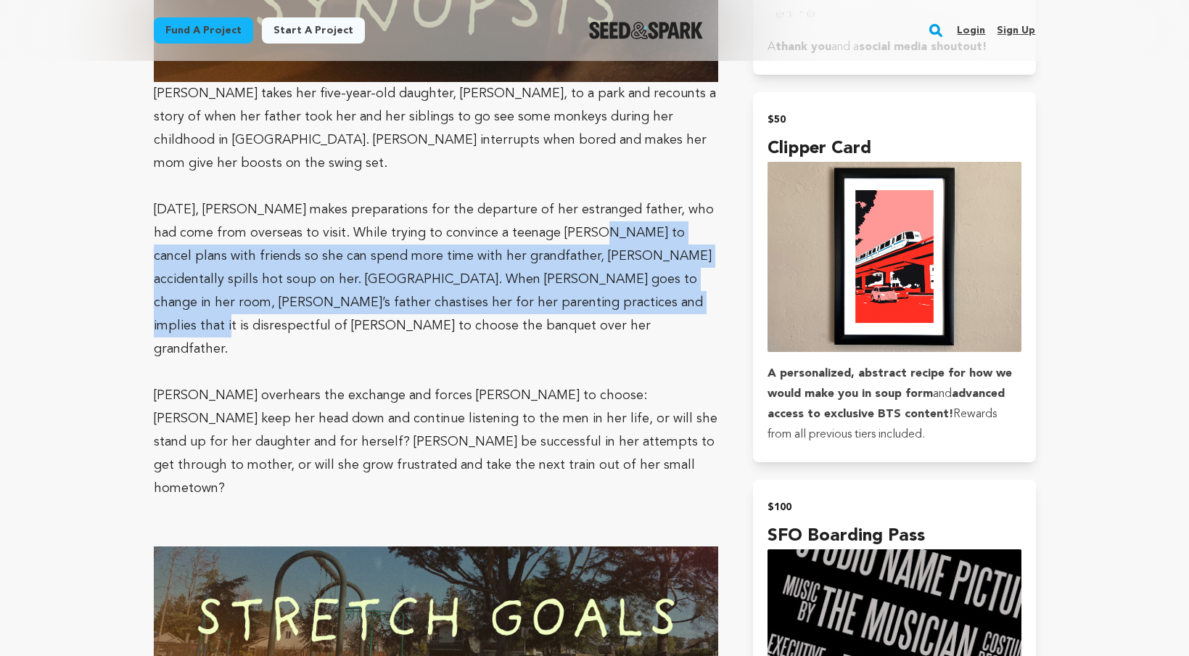
drag, startPoint x: 551, startPoint y: 207, endPoint x: 570, endPoint y: 271, distance: 66.1
click at [570, 271] on p "[DATE], [PERSON_NAME] makes preparations for the departure of her estranged fat…" at bounding box center [436, 279] width 565 height 162
click at [571, 271] on p "[DATE], [PERSON_NAME] makes preparations for the departure of her estranged fat…" at bounding box center [436, 279] width 565 height 162
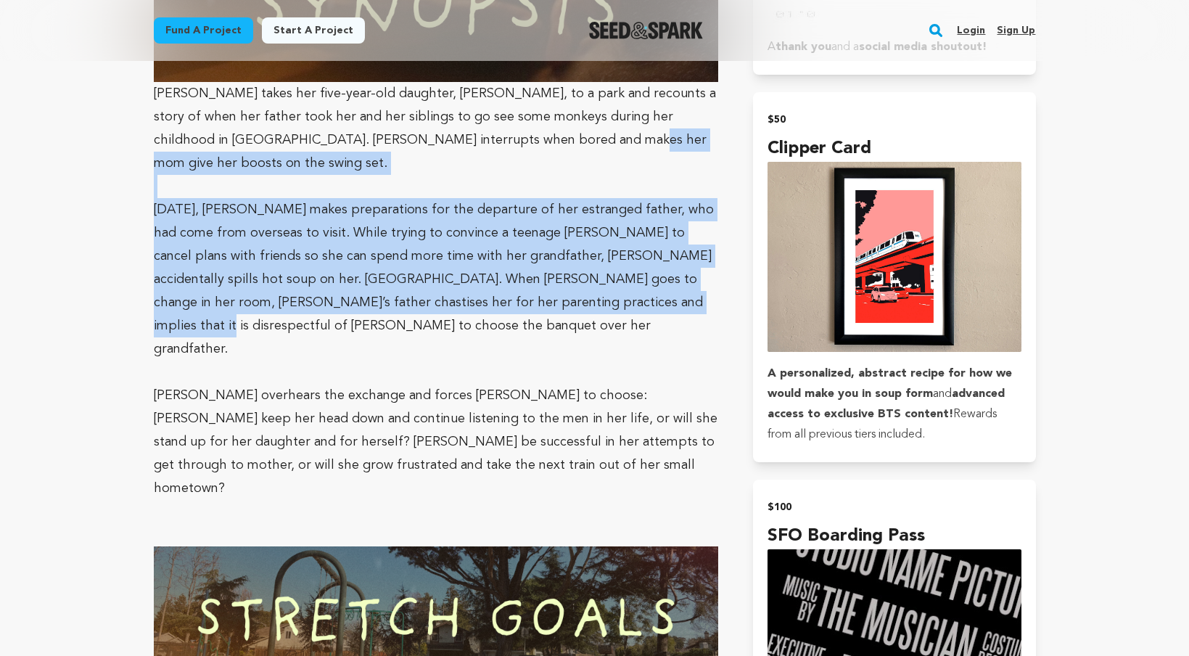
drag, startPoint x: 573, startPoint y: 277, endPoint x: 549, endPoint y: 137, distance: 142.0
click at [549, 137] on p "[PERSON_NAME] takes her five-year-old daughter, [PERSON_NAME], to a park and re…" at bounding box center [436, 128] width 565 height 93
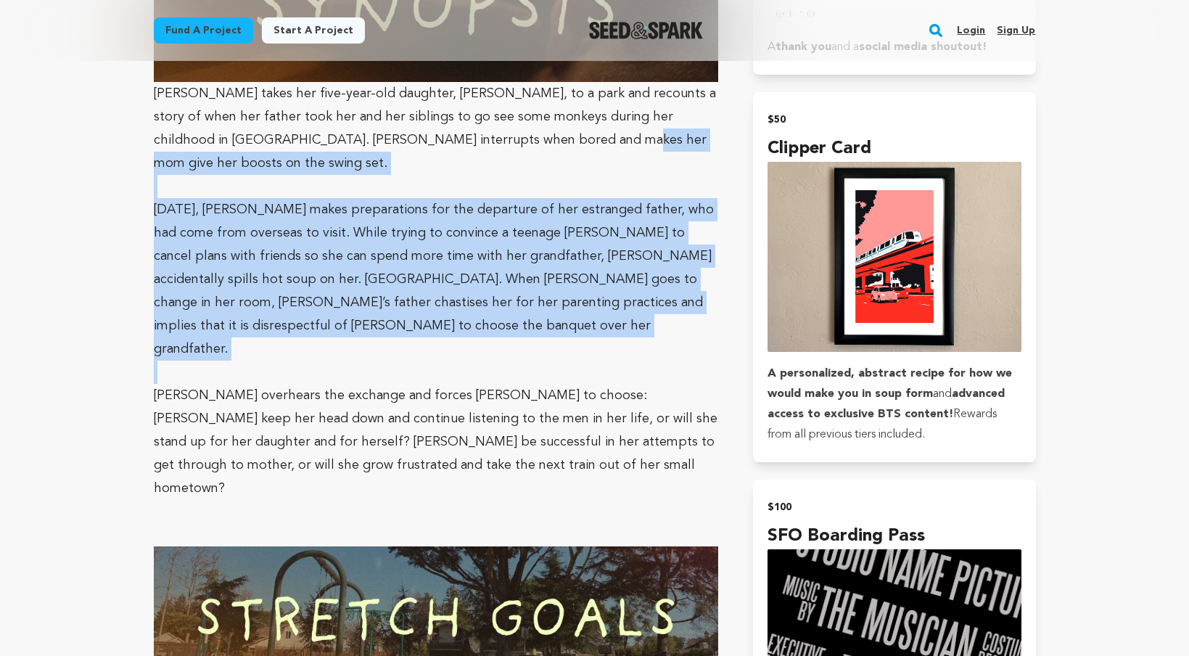
drag, startPoint x: 549, startPoint y: 137, endPoint x: 621, endPoint y: 300, distance: 178.3
click at [621, 300] on p "[DATE], [PERSON_NAME] makes preparations for the departure of her estranged fat…" at bounding box center [436, 279] width 565 height 162
drag, startPoint x: 621, startPoint y: 300, endPoint x: 573, endPoint y: 157, distance: 151.4
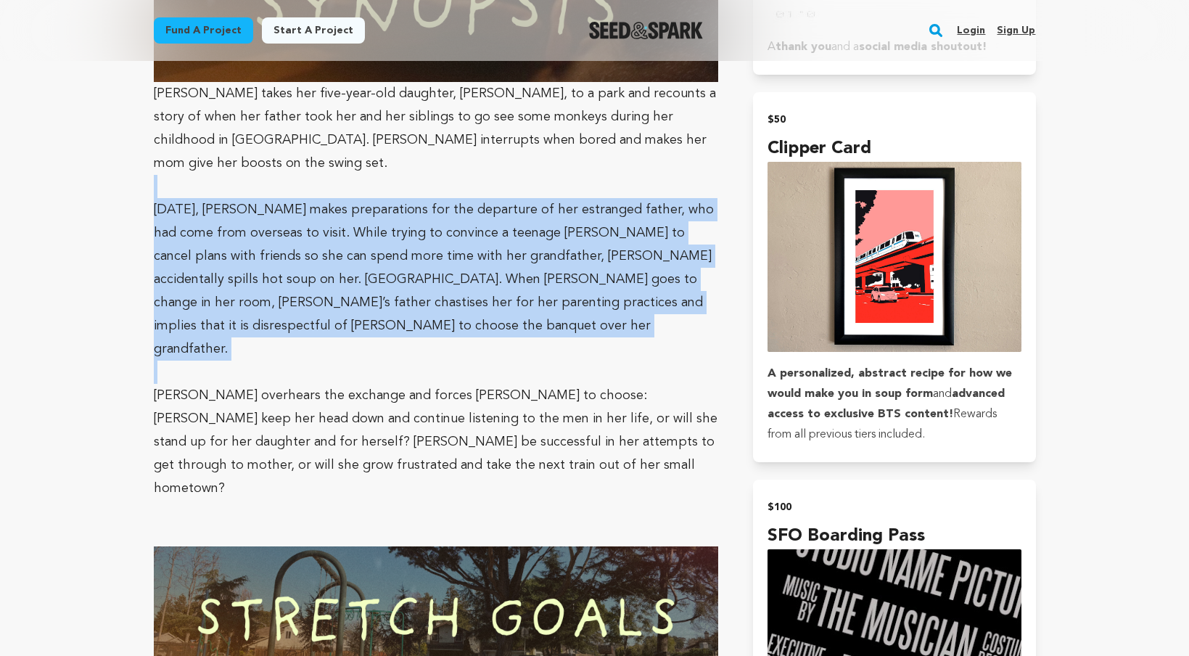
click at [573, 175] on p at bounding box center [436, 186] width 565 height 23
drag, startPoint x: 573, startPoint y: 157, endPoint x: 578, endPoint y: 318, distance: 161.8
click at [578, 360] on p at bounding box center [436, 371] width 565 height 23
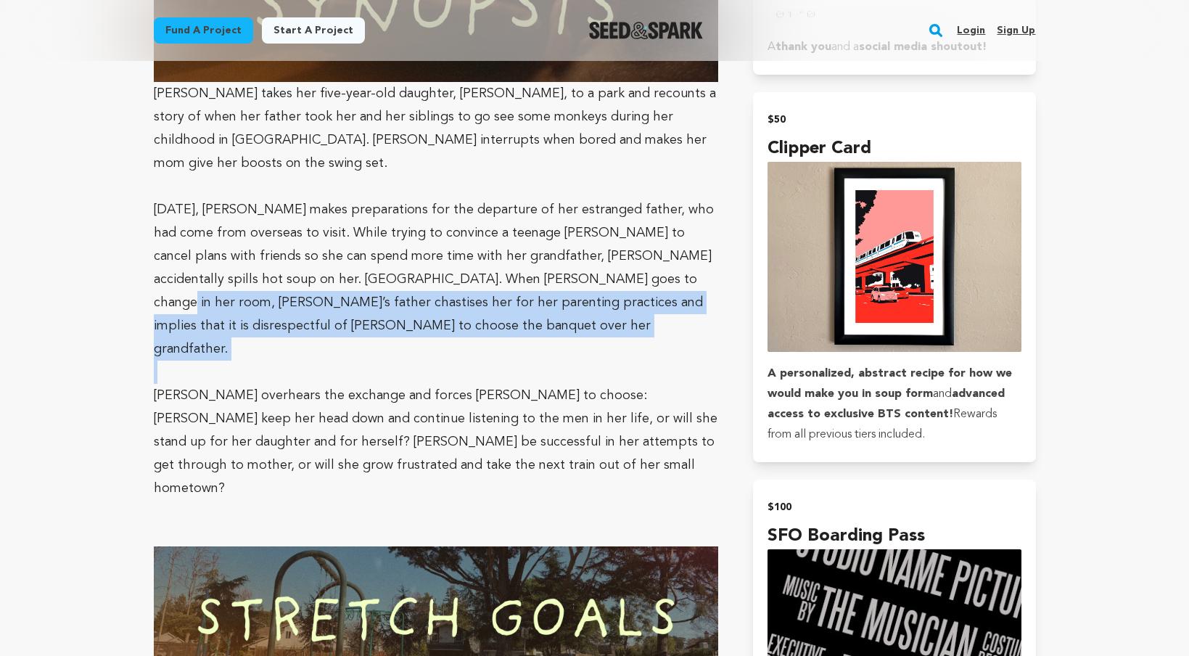
drag, startPoint x: 578, startPoint y: 318, endPoint x: 554, endPoint y: 247, distance: 75.0
click at [554, 247] on p "[DATE], [PERSON_NAME] makes preparations for the departure of her estranged fat…" at bounding box center [436, 279] width 565 height 162
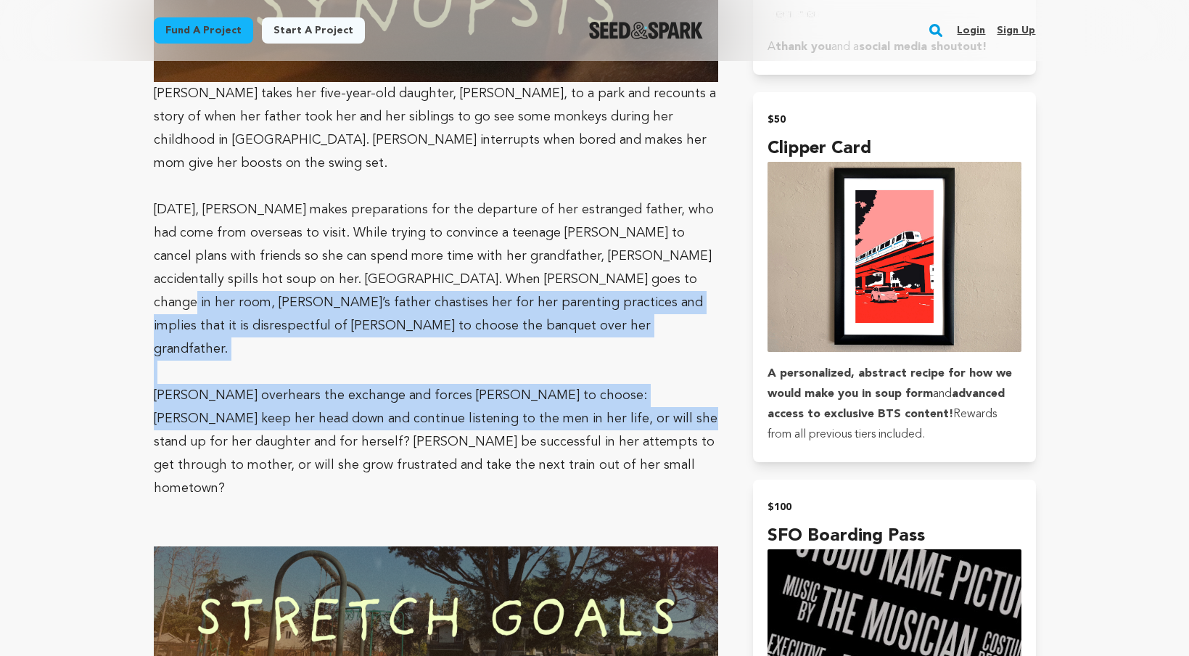
drag, startPoint x: 554, startPoint y: 247, endPoint x: 570, endPoint y: 387, distance: 140.2
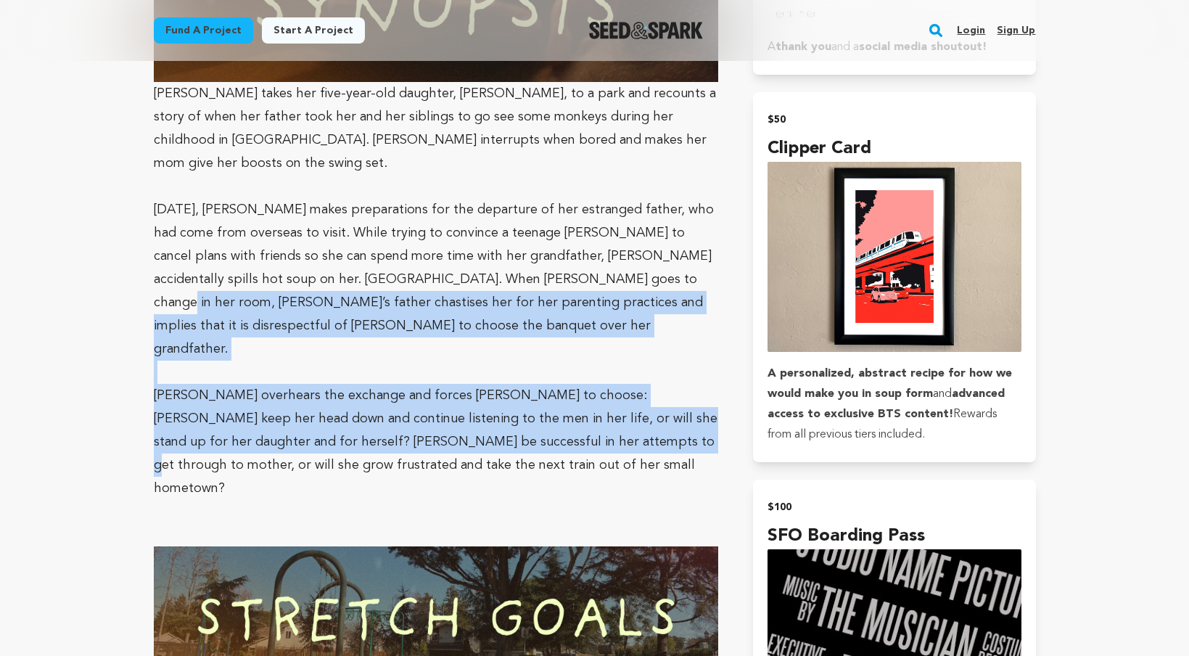
click at [570, 387] on p "[PERSON_NAME] overhears the exchange and forces [PERSON_NAME] to choose: [PERSO…" at bounding box center [436, 442] width 565 height 116
